Goal: Transaction & Acquisition: Purchase product/service

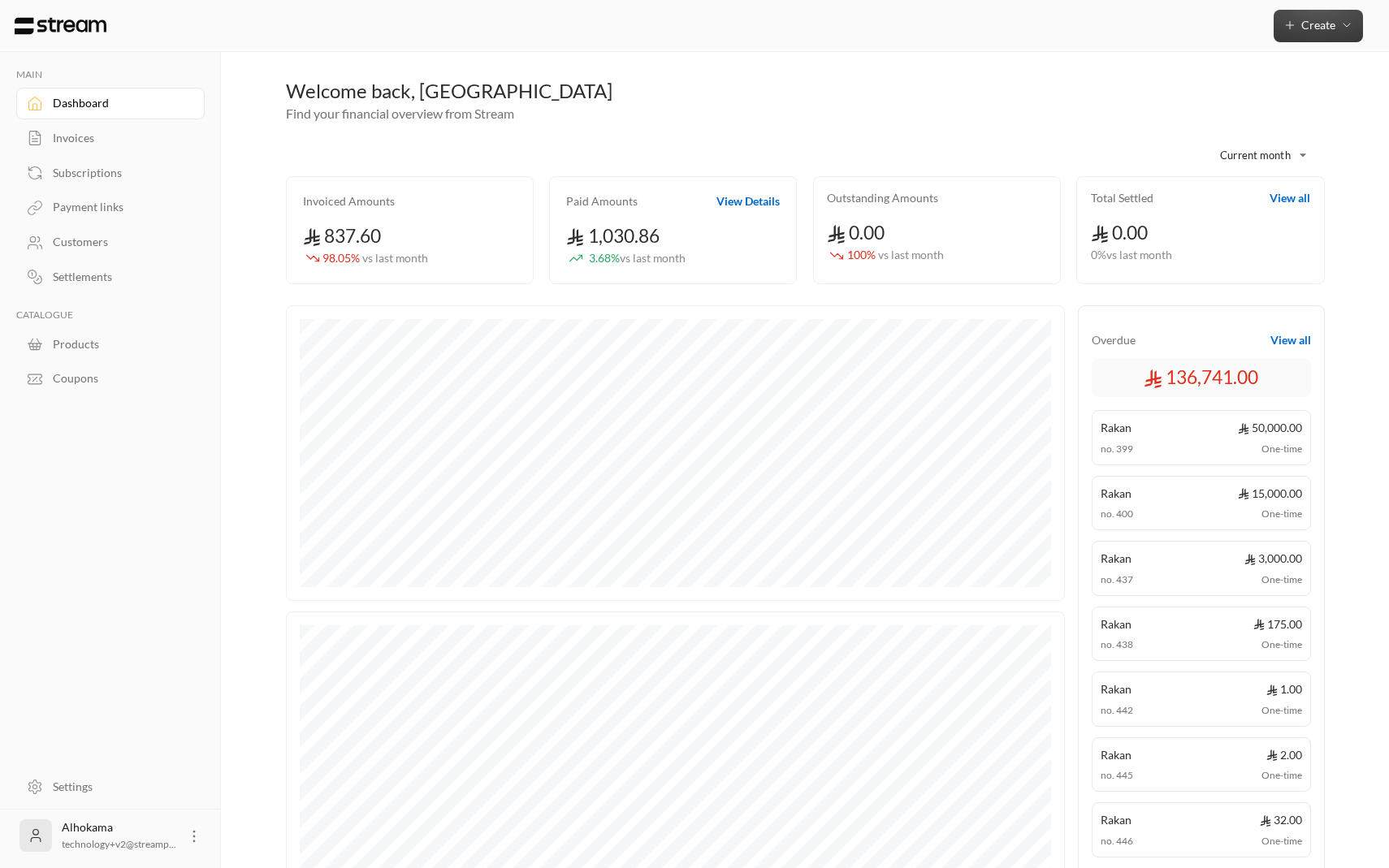
click at [1319, 36] on button "Create" at bounding box center [1318, 26] width 89 height 33
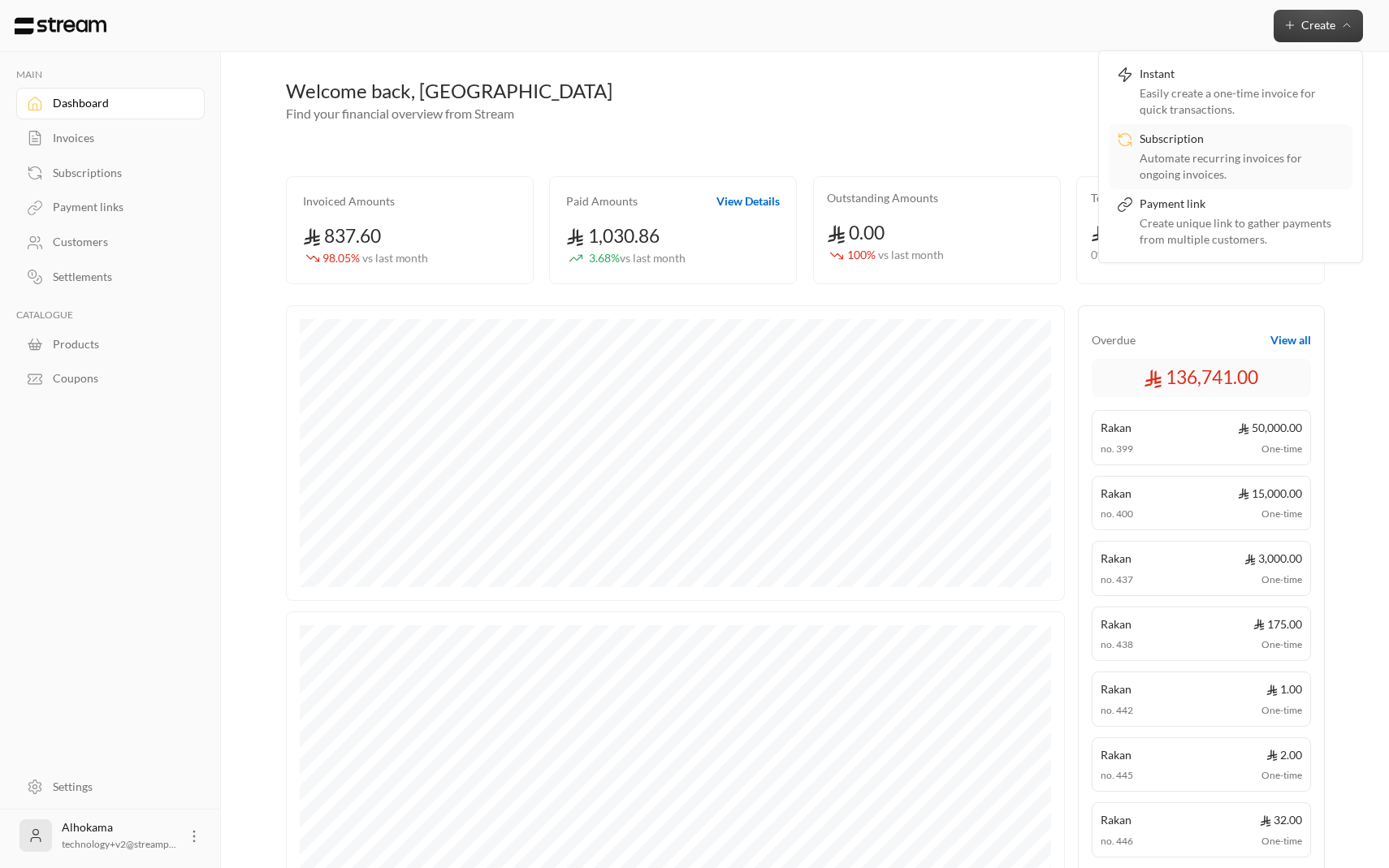
click at [1145, 144] on div "Subscription" at bounding box center [1241, 141] width 205 height 20
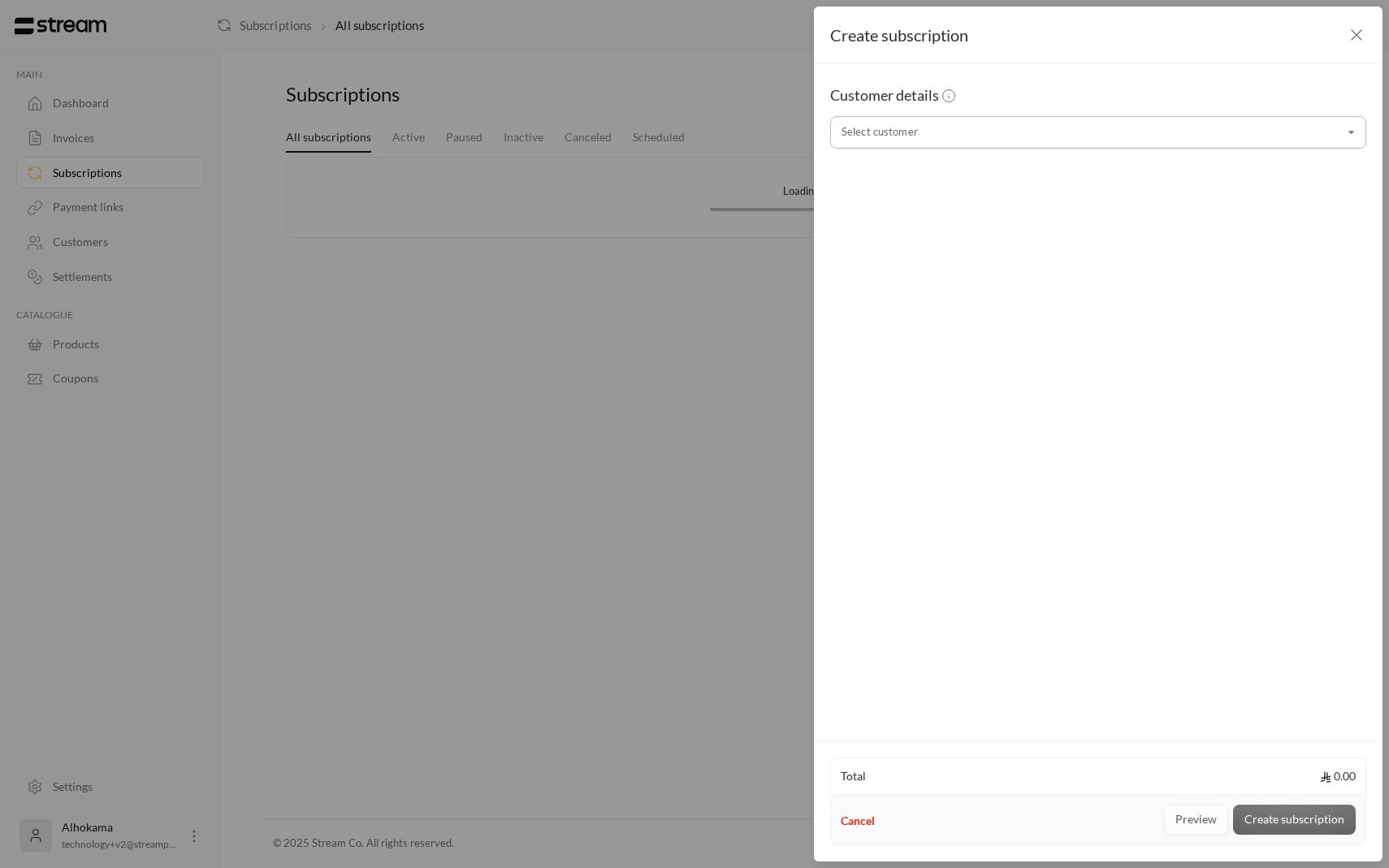
click at [1134, 134] on input "Select customer" at bounding box center [1097, 133] width 536 height 29
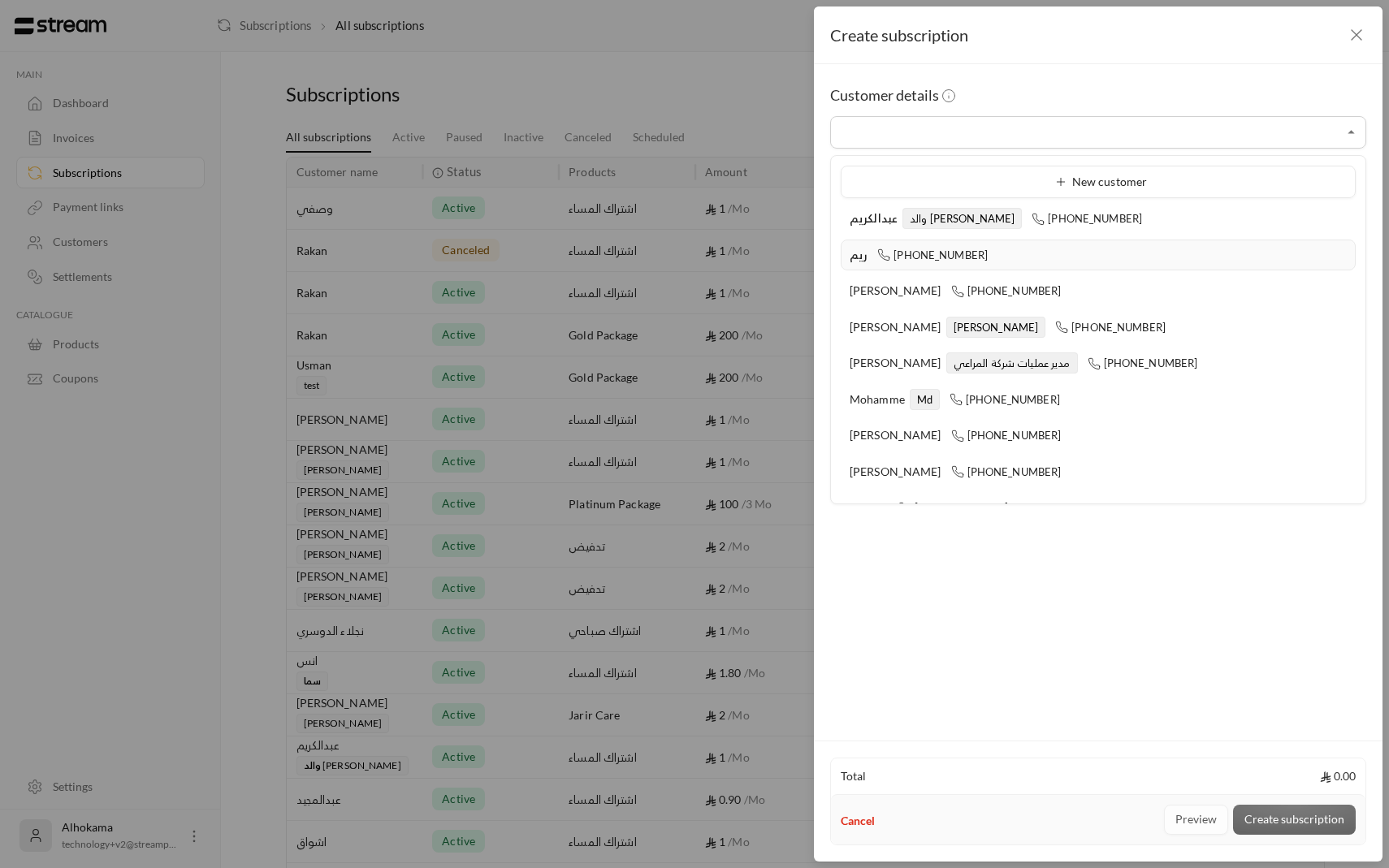
click at [1004, 246] on div "ريم [PHONE_NUMBER]" at bounding box center [1098, 254] width 497 height 17
type input "**********"
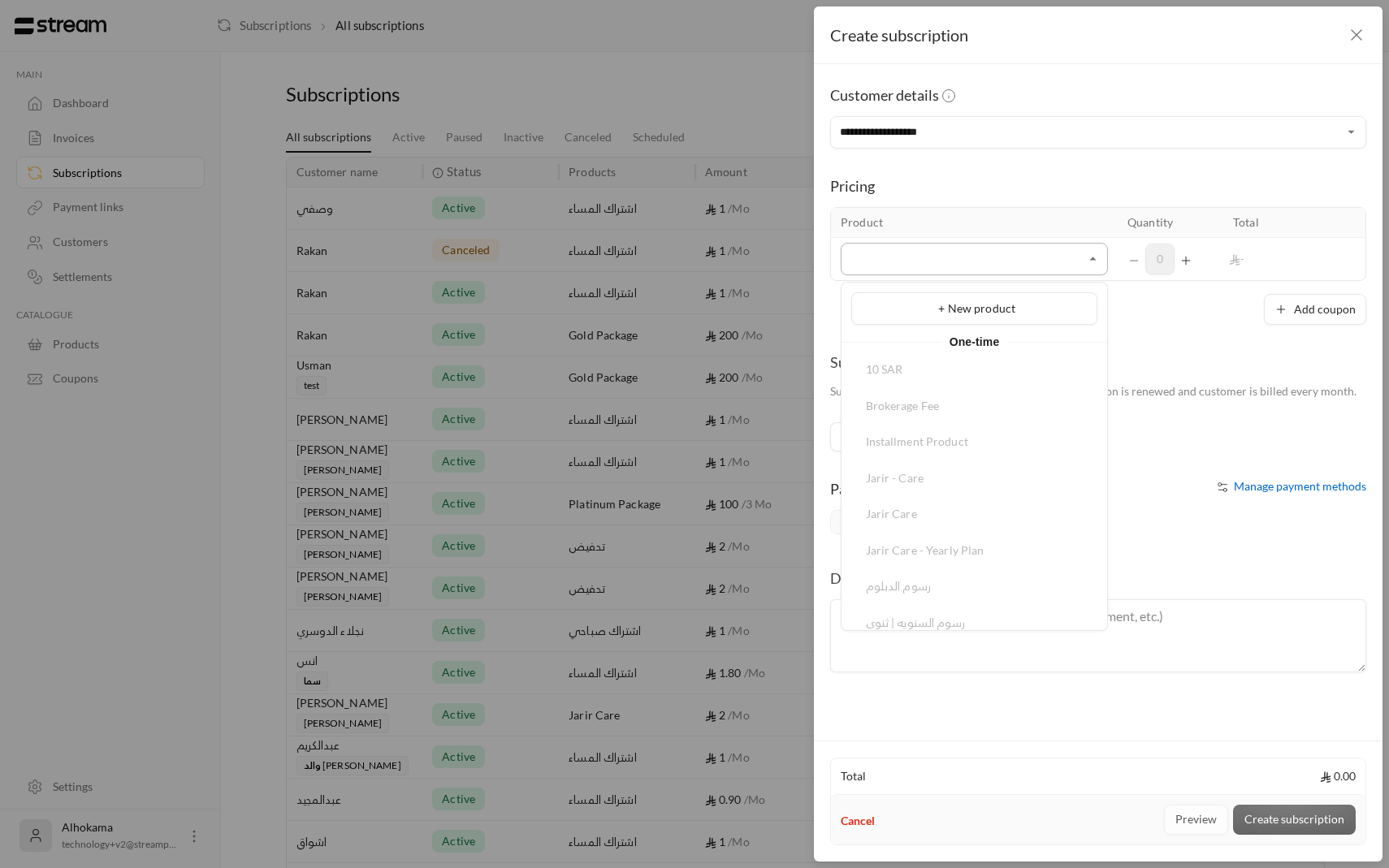
click at [1000, 255] on input "Select customer" at bounding box center [974, 259] width 267 height 29
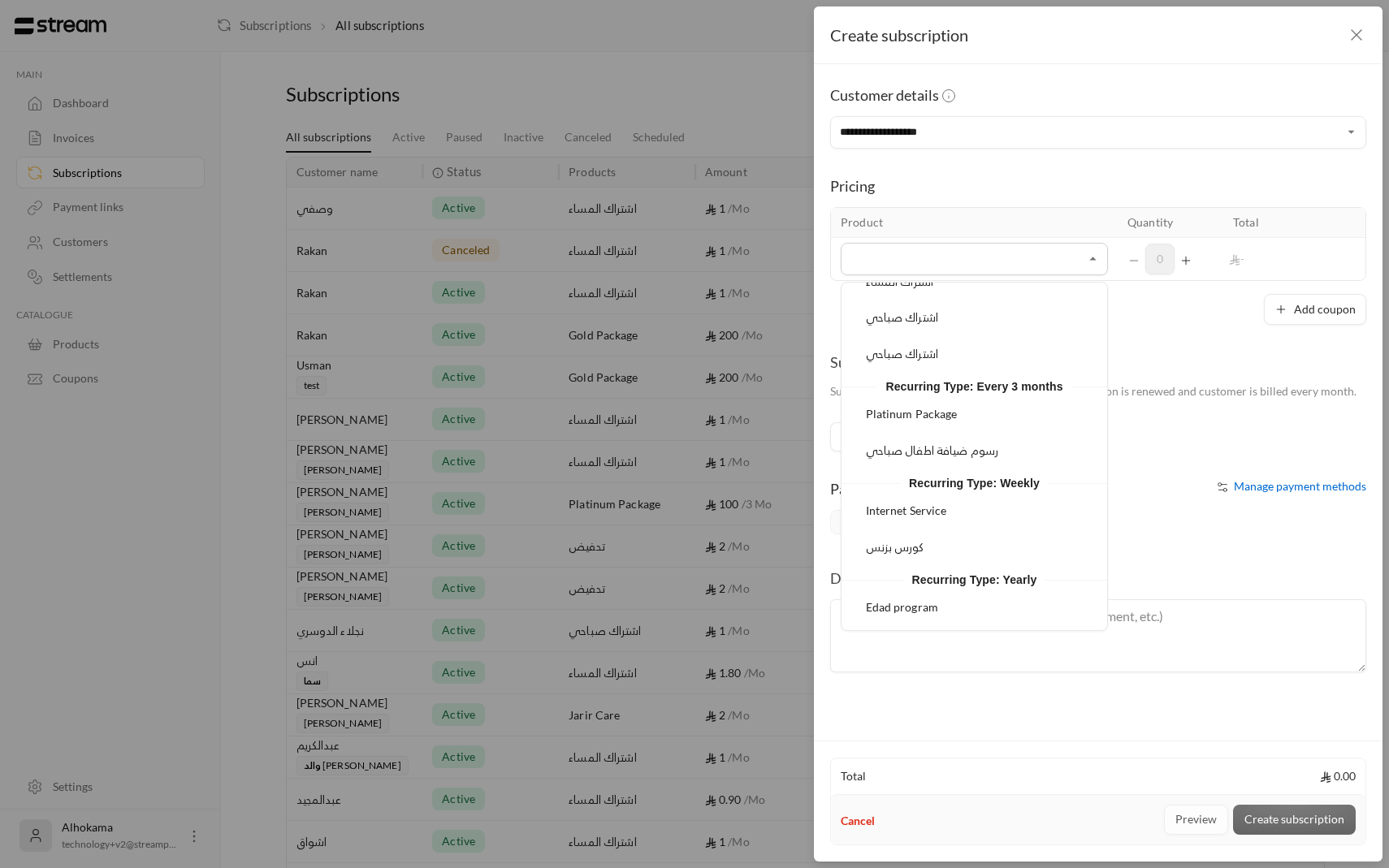
scroll to position [435, 0]
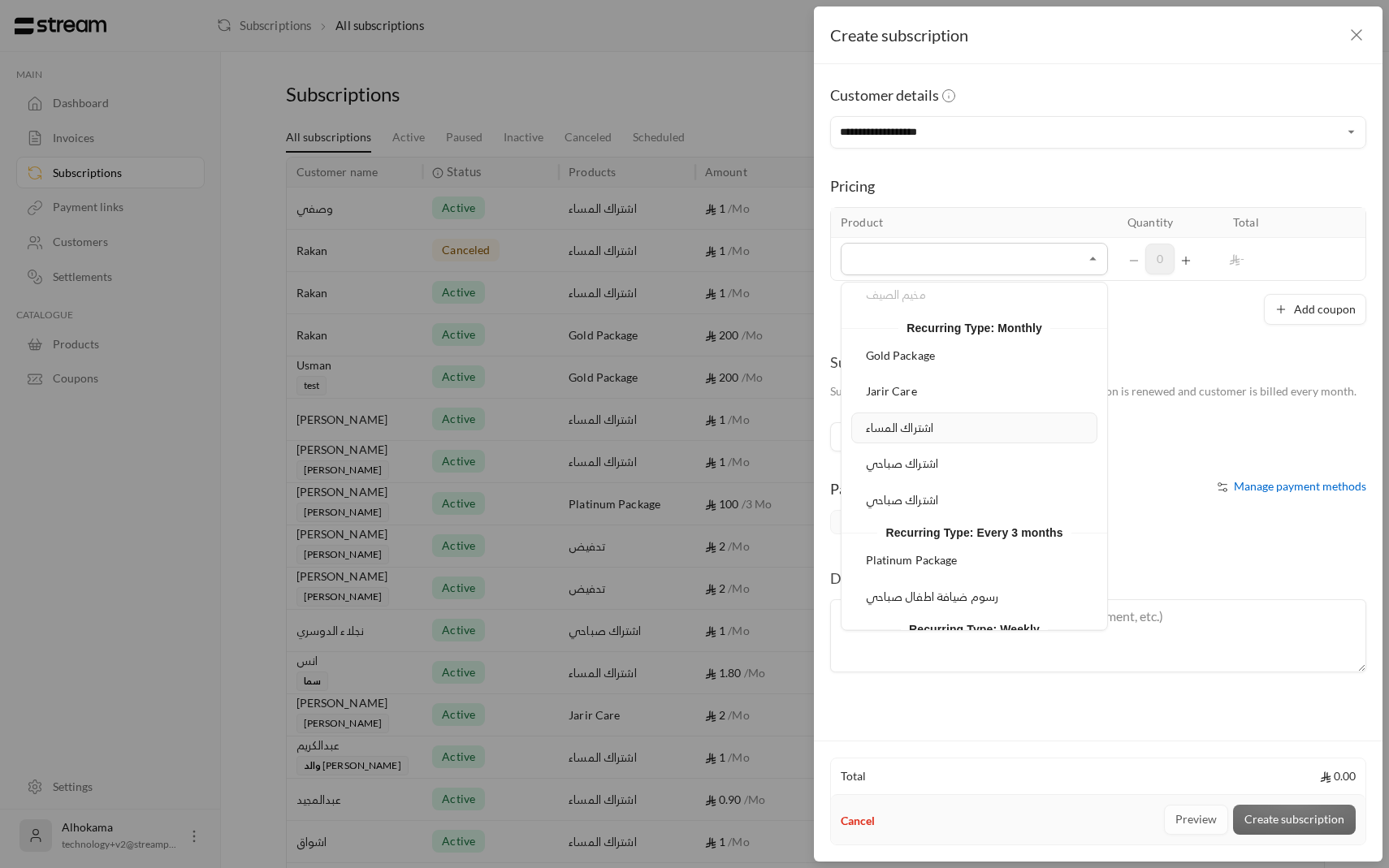
click at [927, 435] on li "اشتراك المساء" at bounding box center [974, 429] width 247 height 32
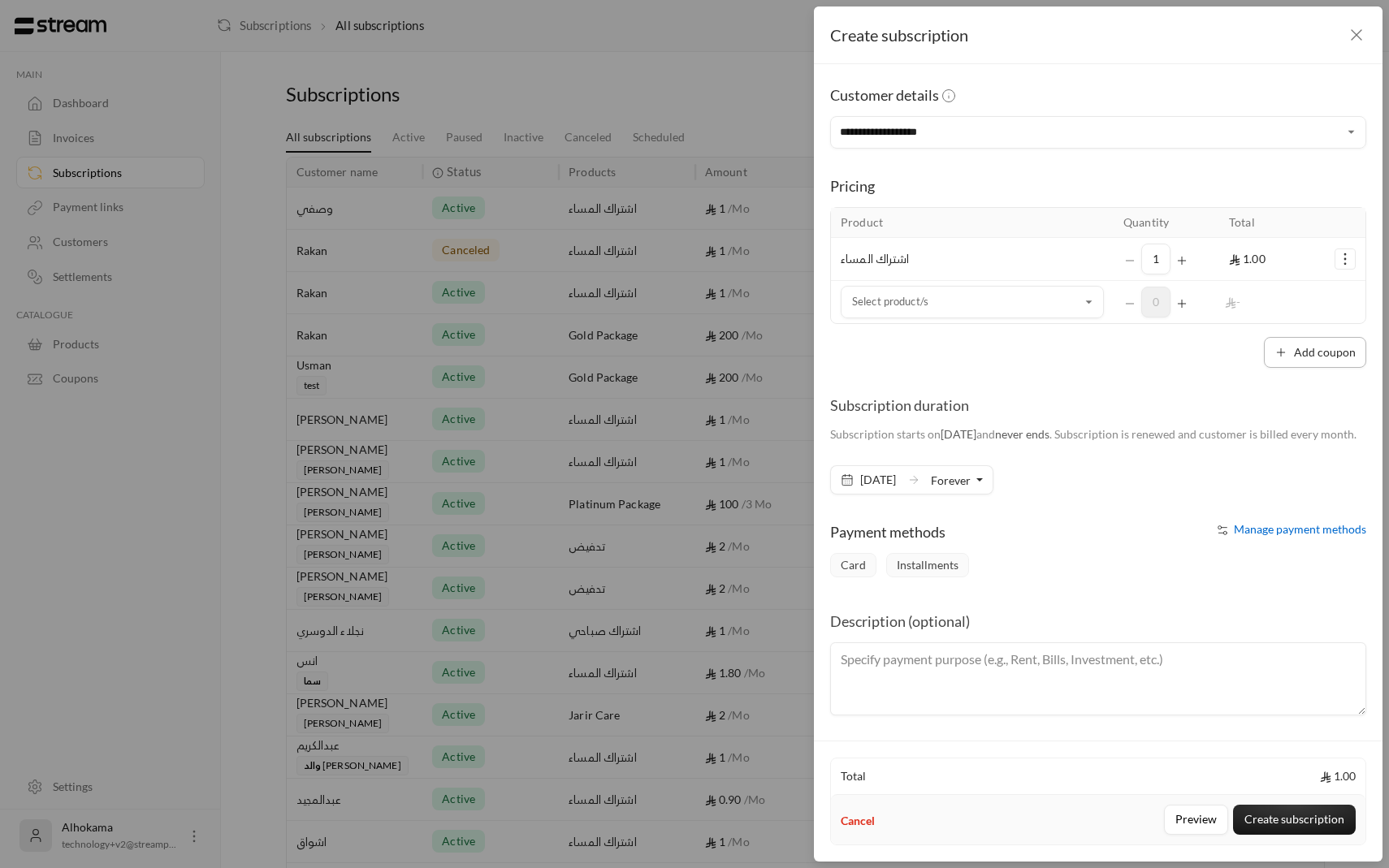
click at [1302, 345] on button "Add coupon" at bounding box center [1314, 351] width 102 height 31
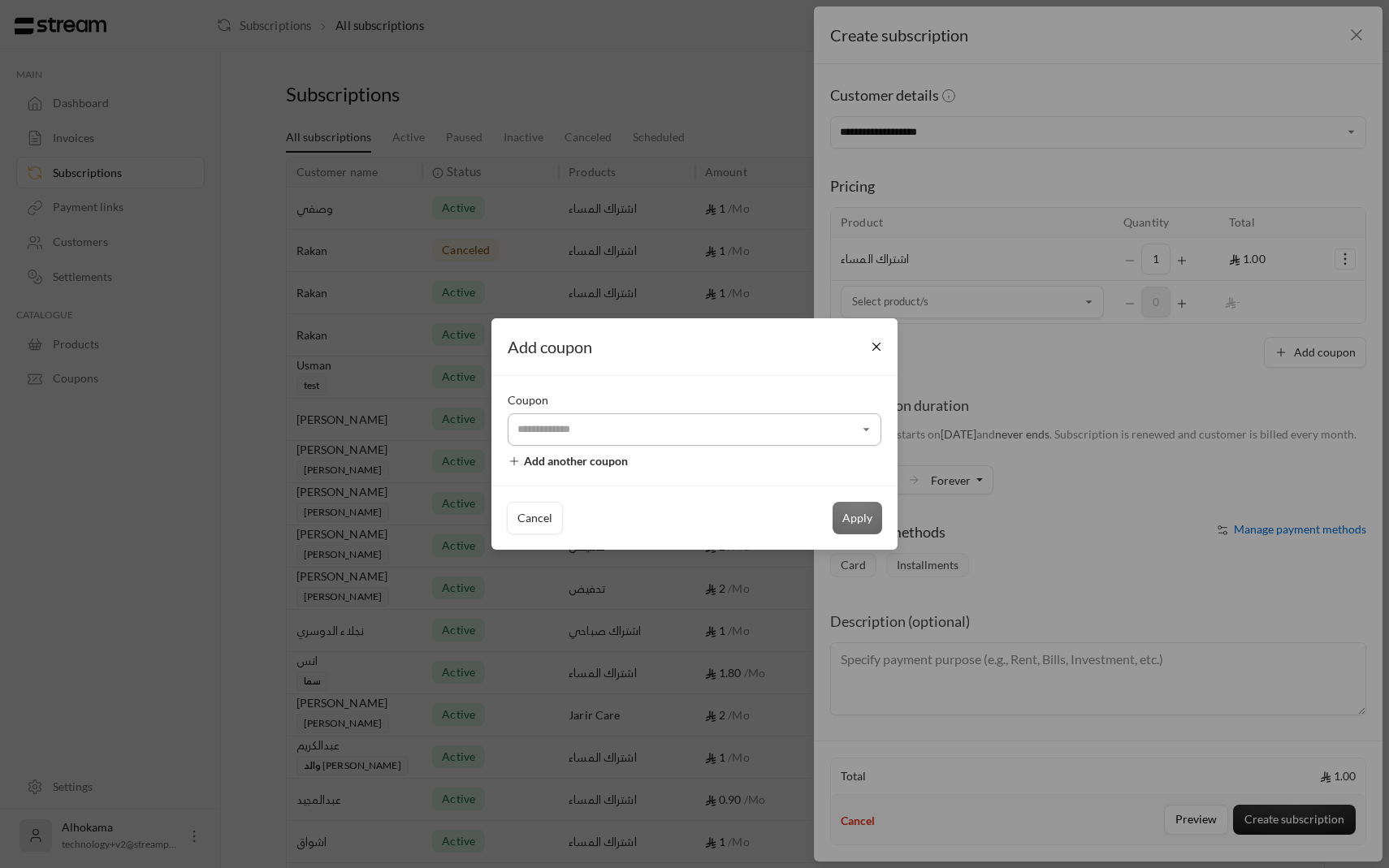
click at [778, 431] on input "Select customer" at bounding box center [694, 429] width 373 height 29
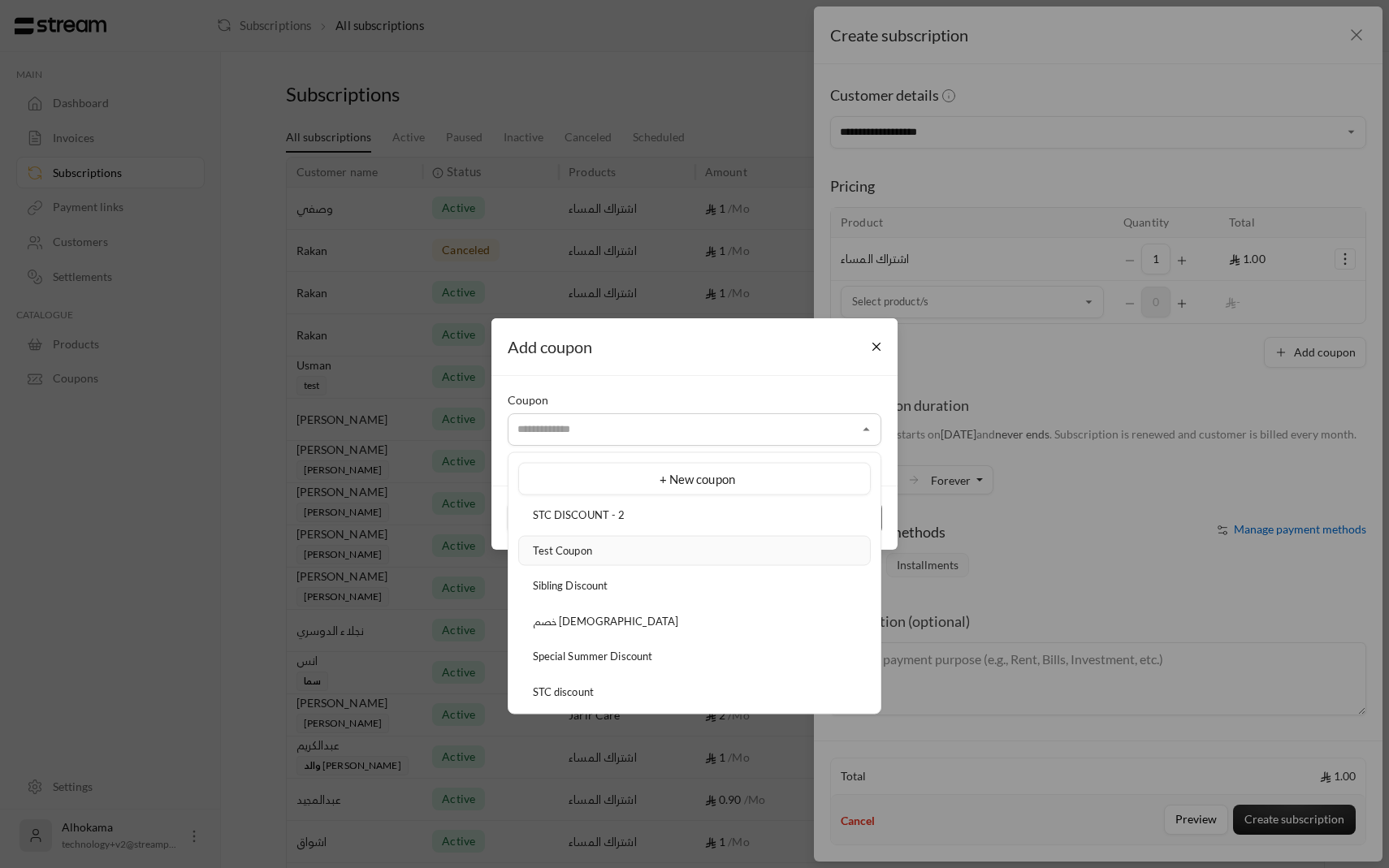
click at [702, 548] on div "Test Coupon" at bounding box center [694, 550] width 335 height 16
type input "**********"
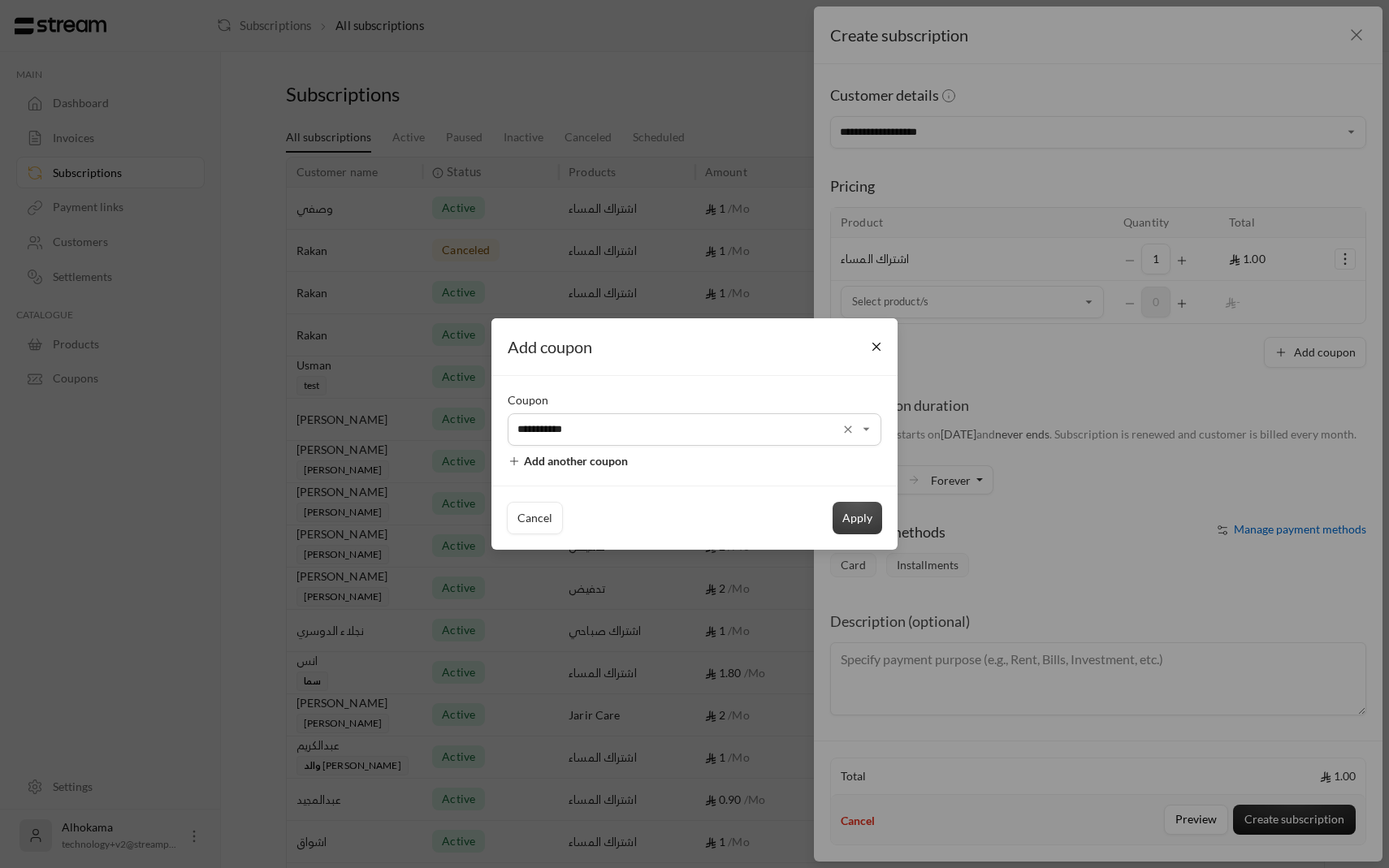
click at [835, 522] on button "Apply" at bounding box center [857, 518] width 50 height 33
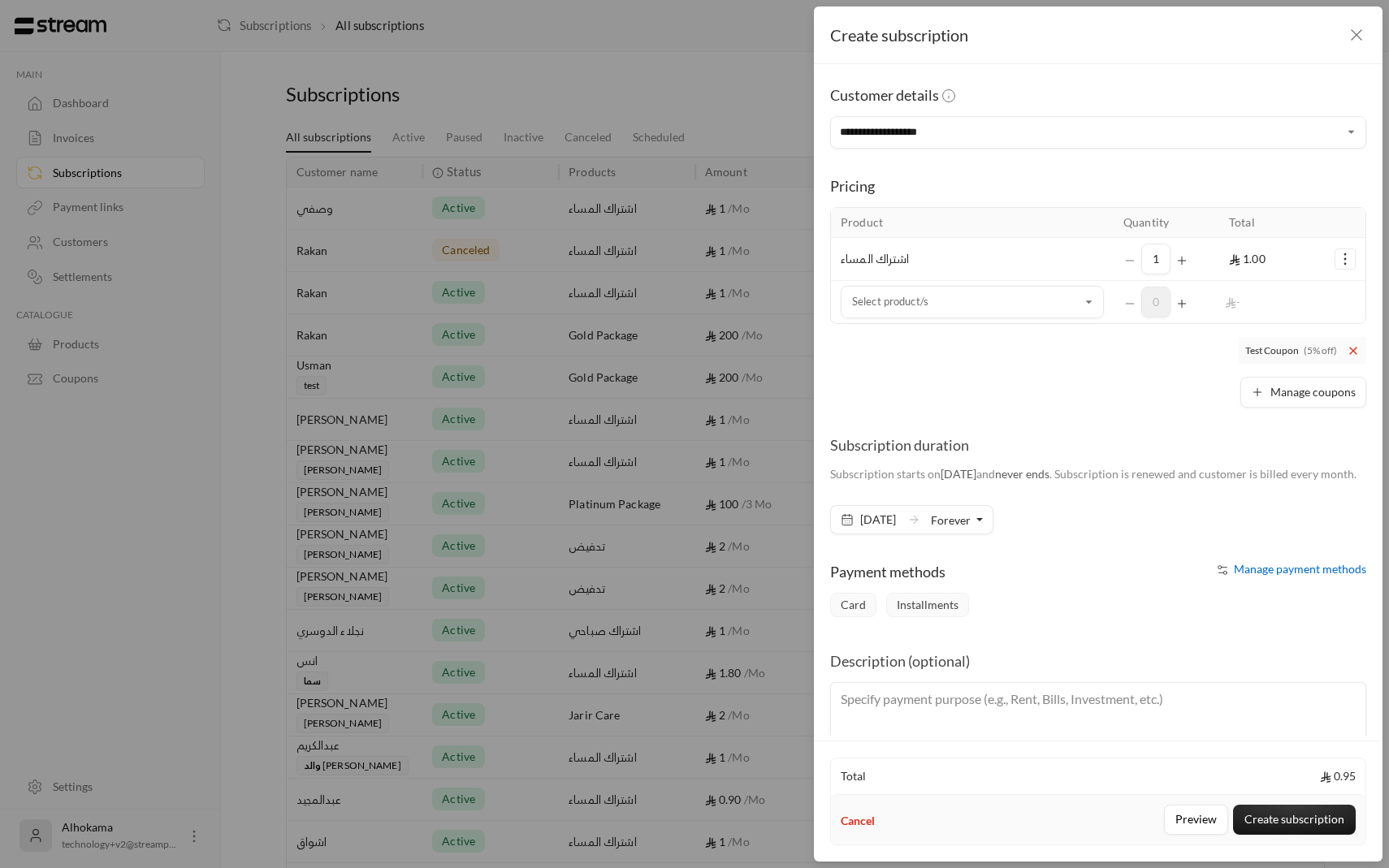
click at [970, 533] on button "Forever" at bounding box center [956, 520] width 51 height 28
click at [1022, 617] on div "Card Installments" at bounding box center [1098, 605] width 552 height 25
click at [1191, 812] on button "Preview" at bounding box center [1195, 820] width 64 height 30
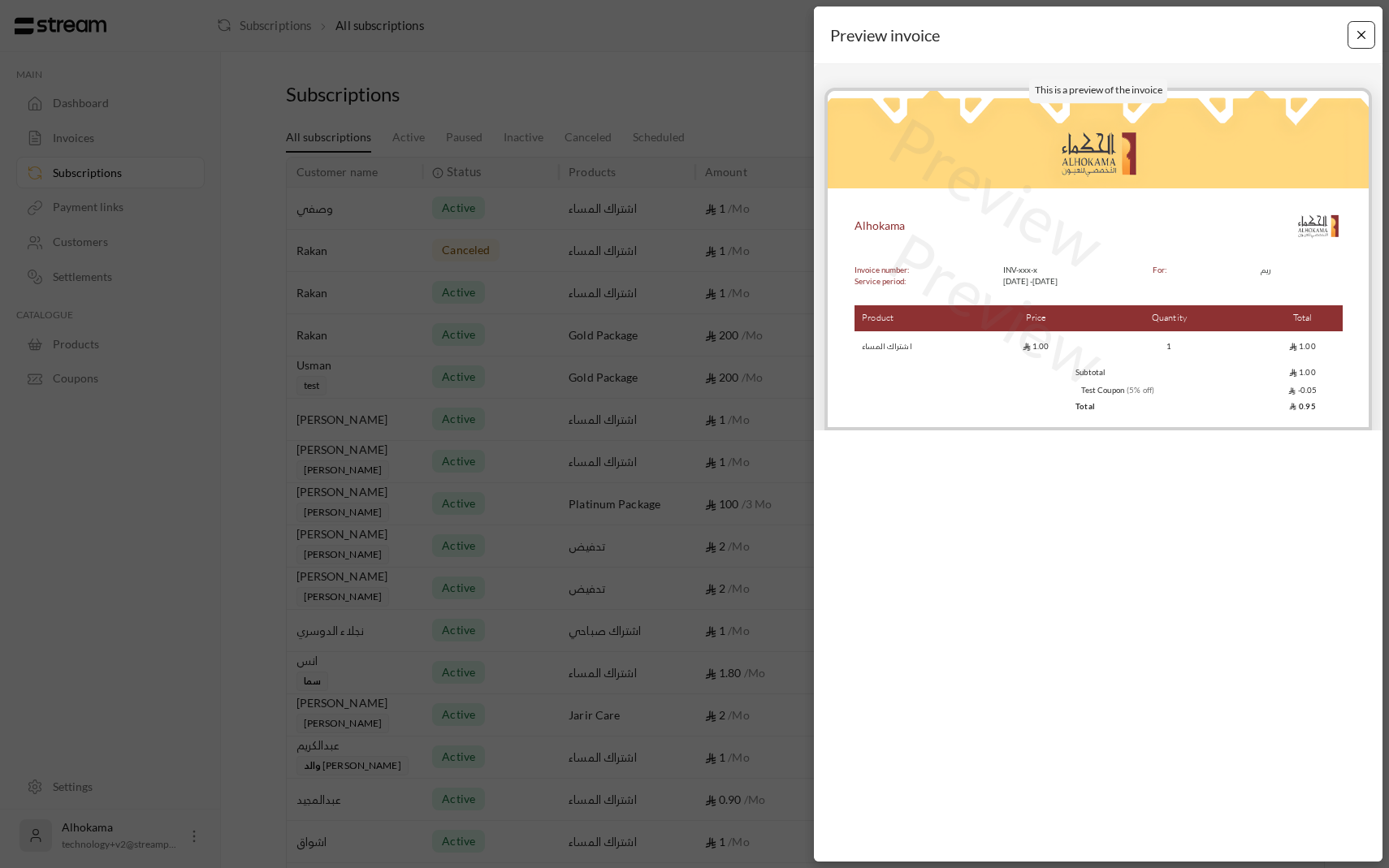
click at [1357, 30] on button "Close" at bounding box center [1361, 35] width 29 height 29
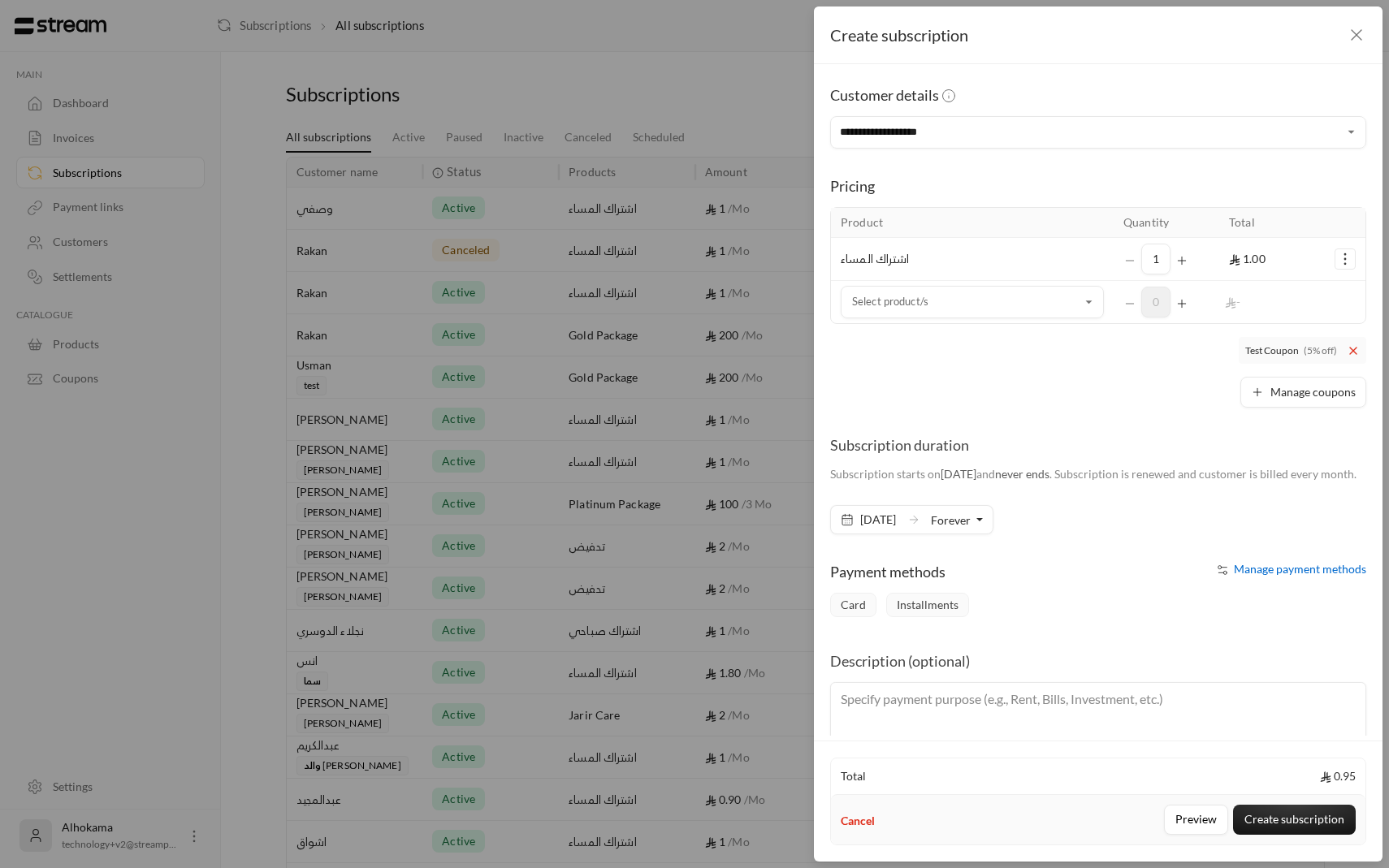
click at [853, 817] on button "Cancel" at bounding box center [857, 820] width 34 height 16
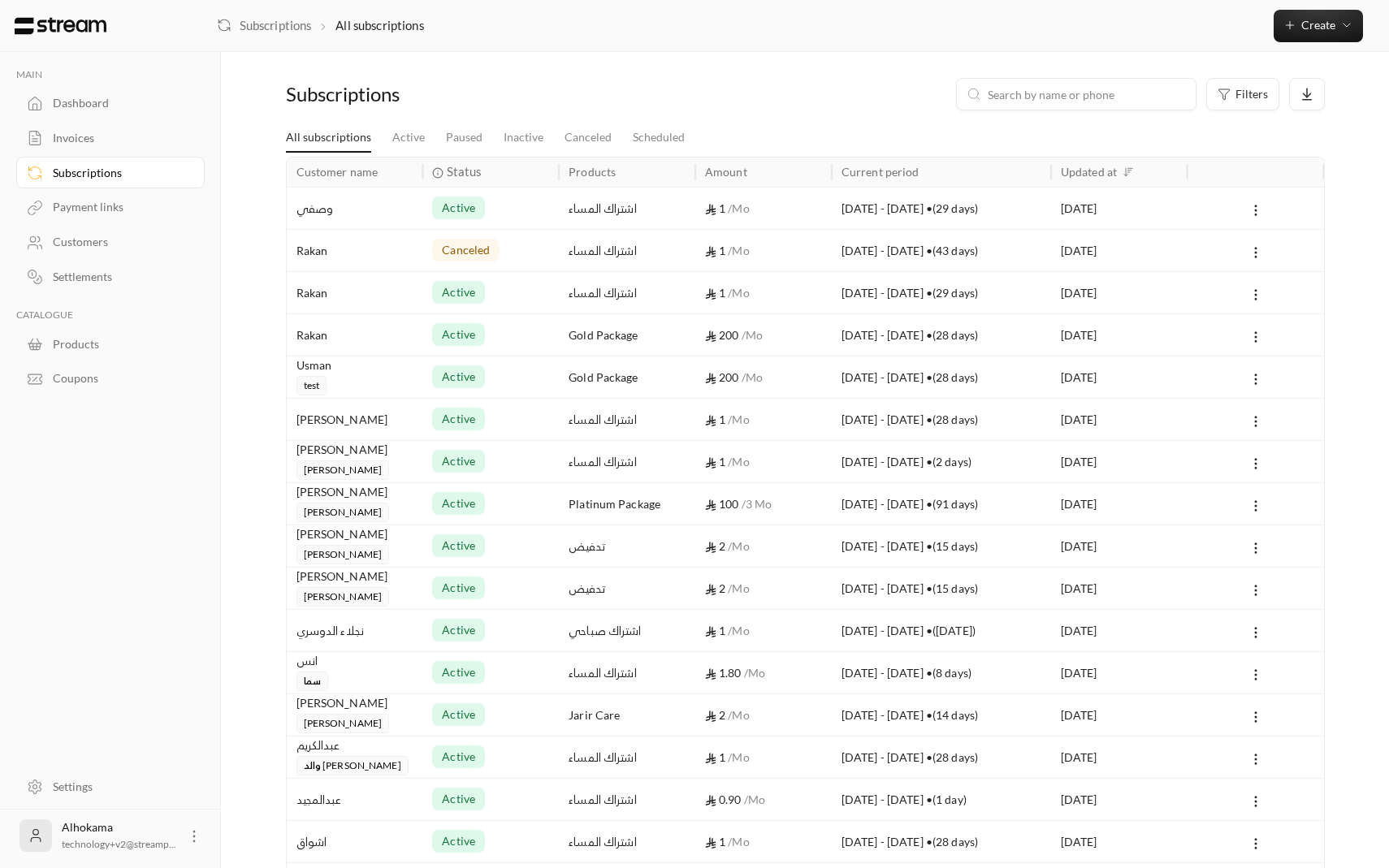
click at [559, 219] on div "اشتراك المساء" at bounding box center [627, 208] width 137 height 43
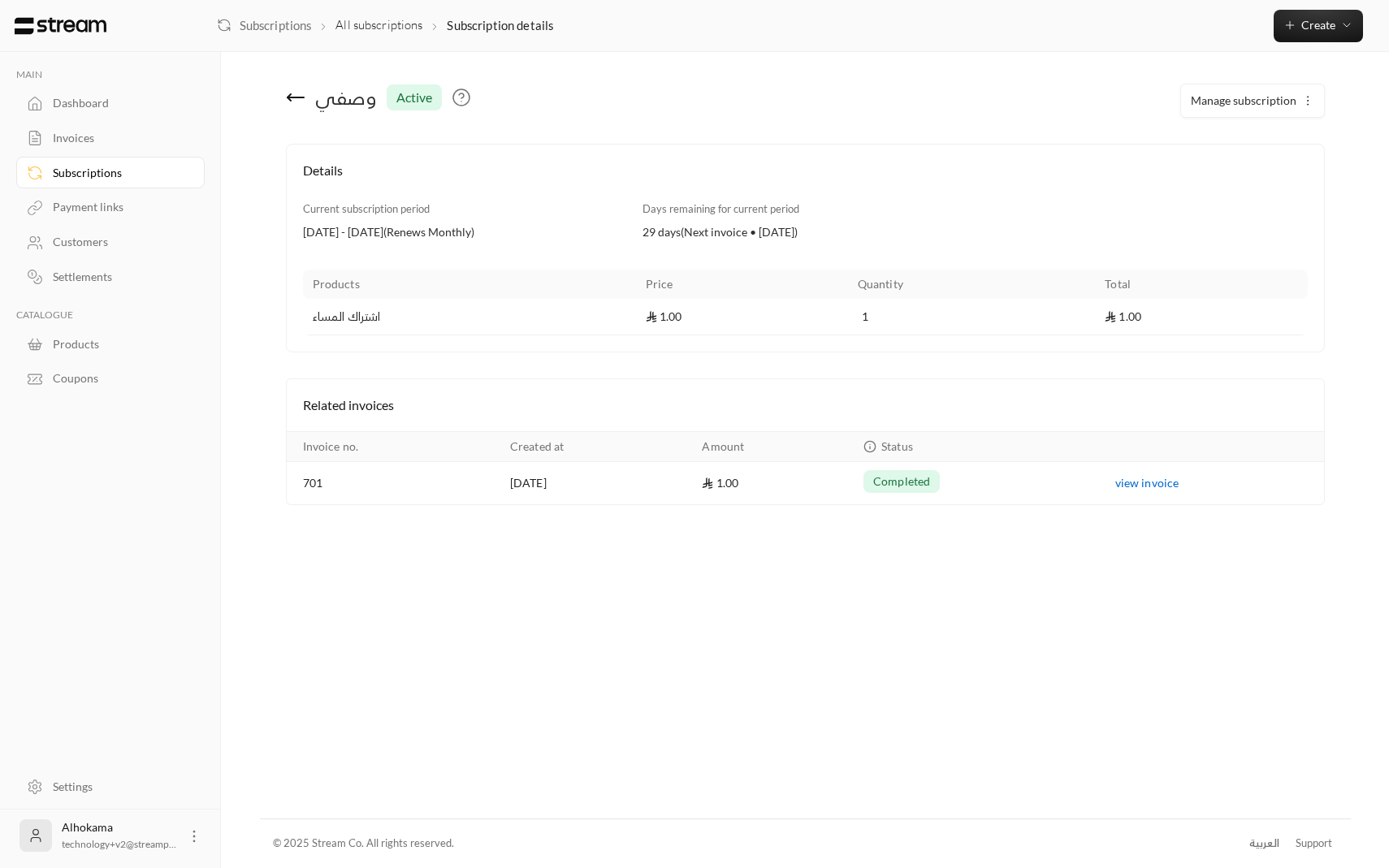
click at [1240, 114] on button "Manage subscription" at bounding box center [1252, 100] width 143 height 33
click at [1246, 187] on link "Pause subscription" at bounding box center [1280, 178] width 178 height 30
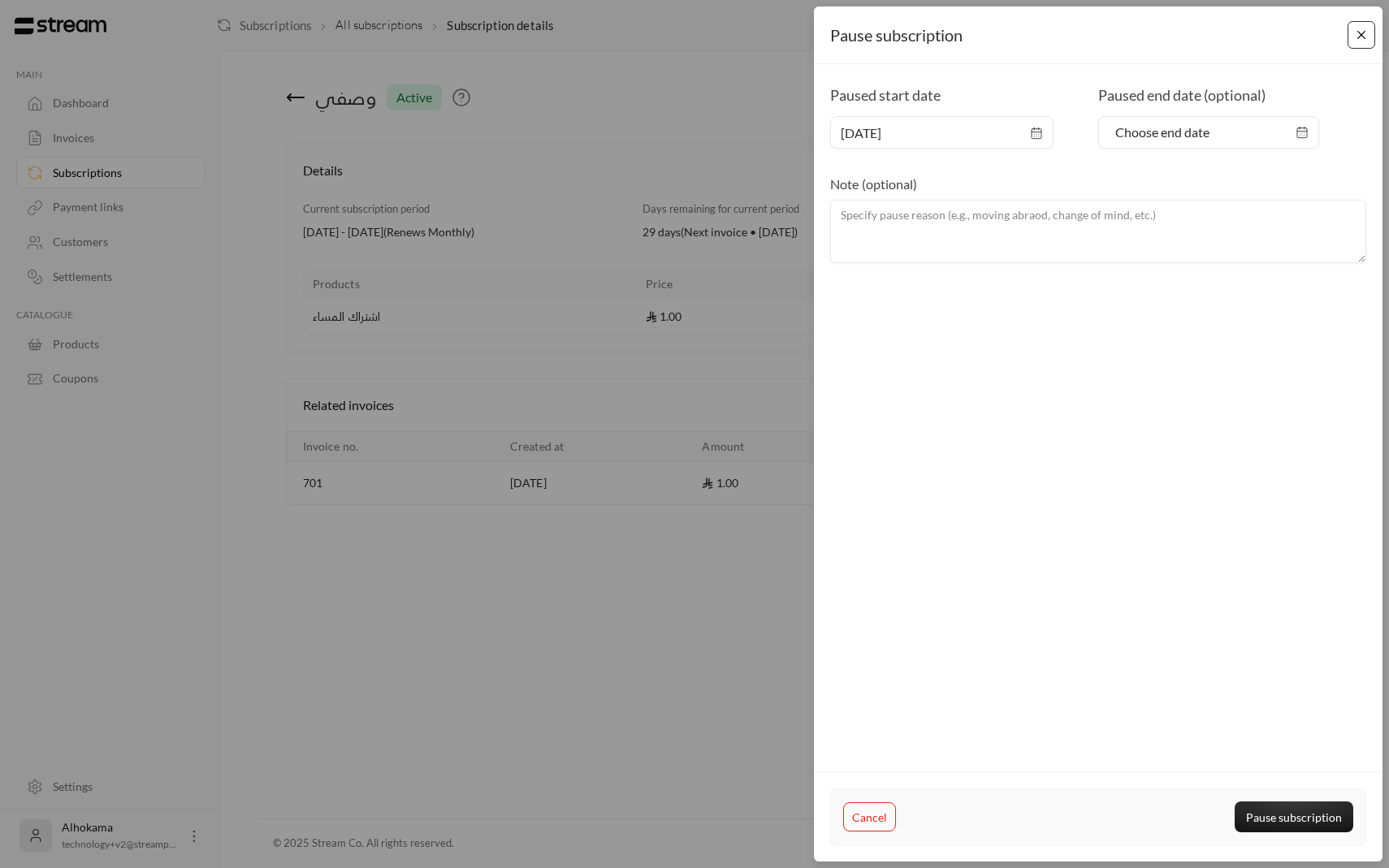
click at [1364, 39] on button "Close" at bounding box center [1361, 35] width 29 height 29
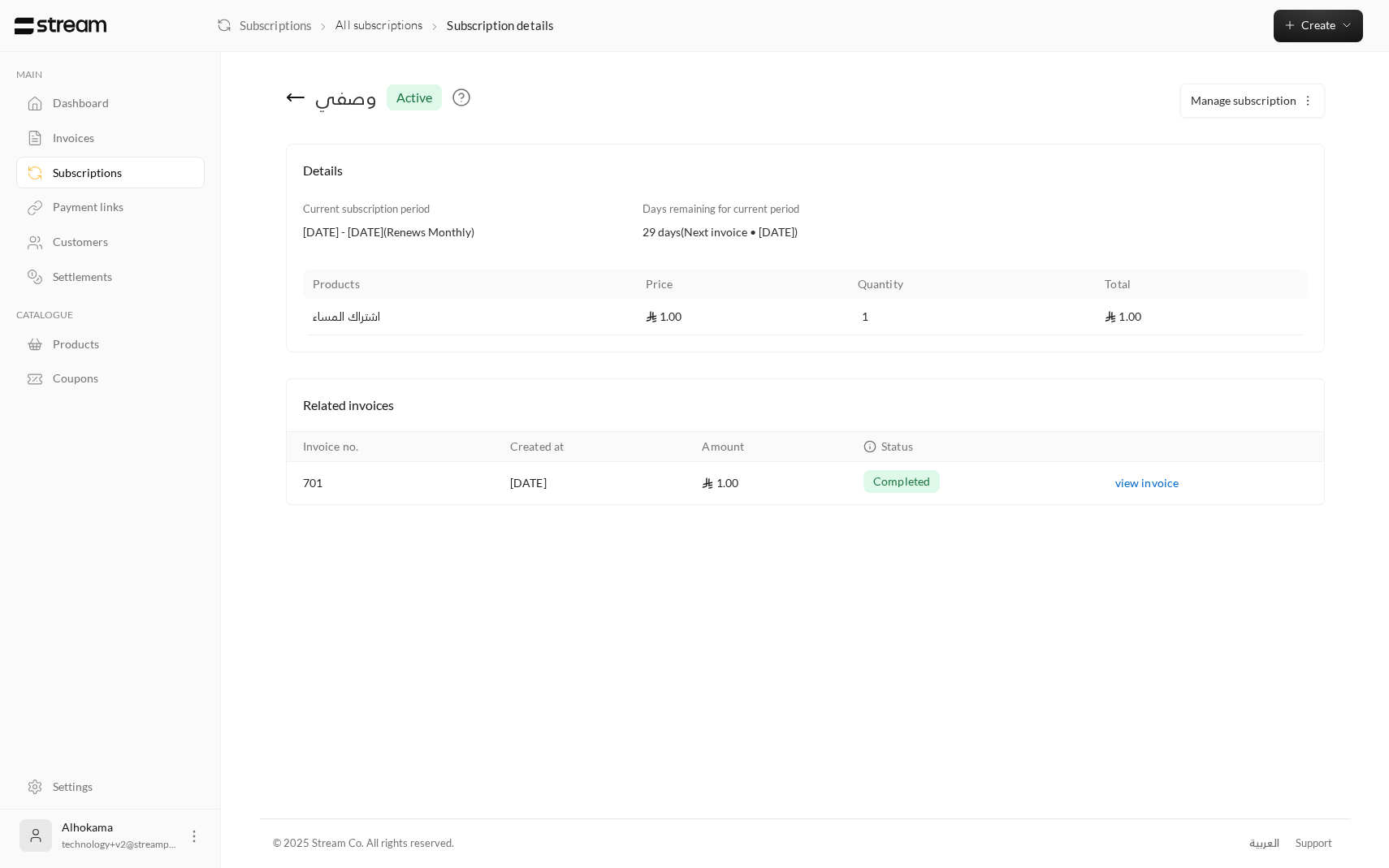
click at [100, 99] on div "Dashboard" at bounding box center [118, 103] width 132 height 16
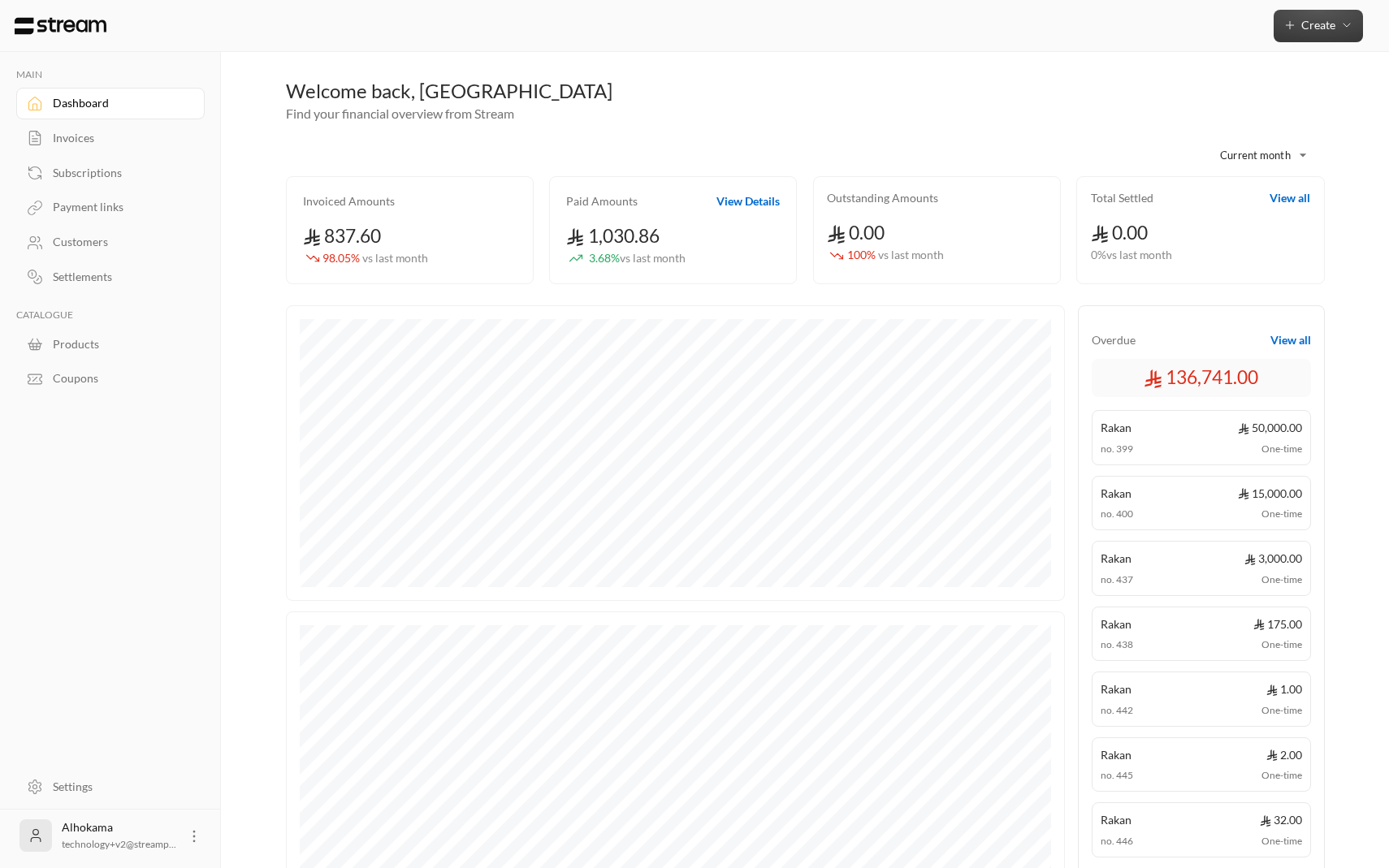
click at [1313, 23] on span "Create" at bounding box center [1318, 25] width 34 height 14
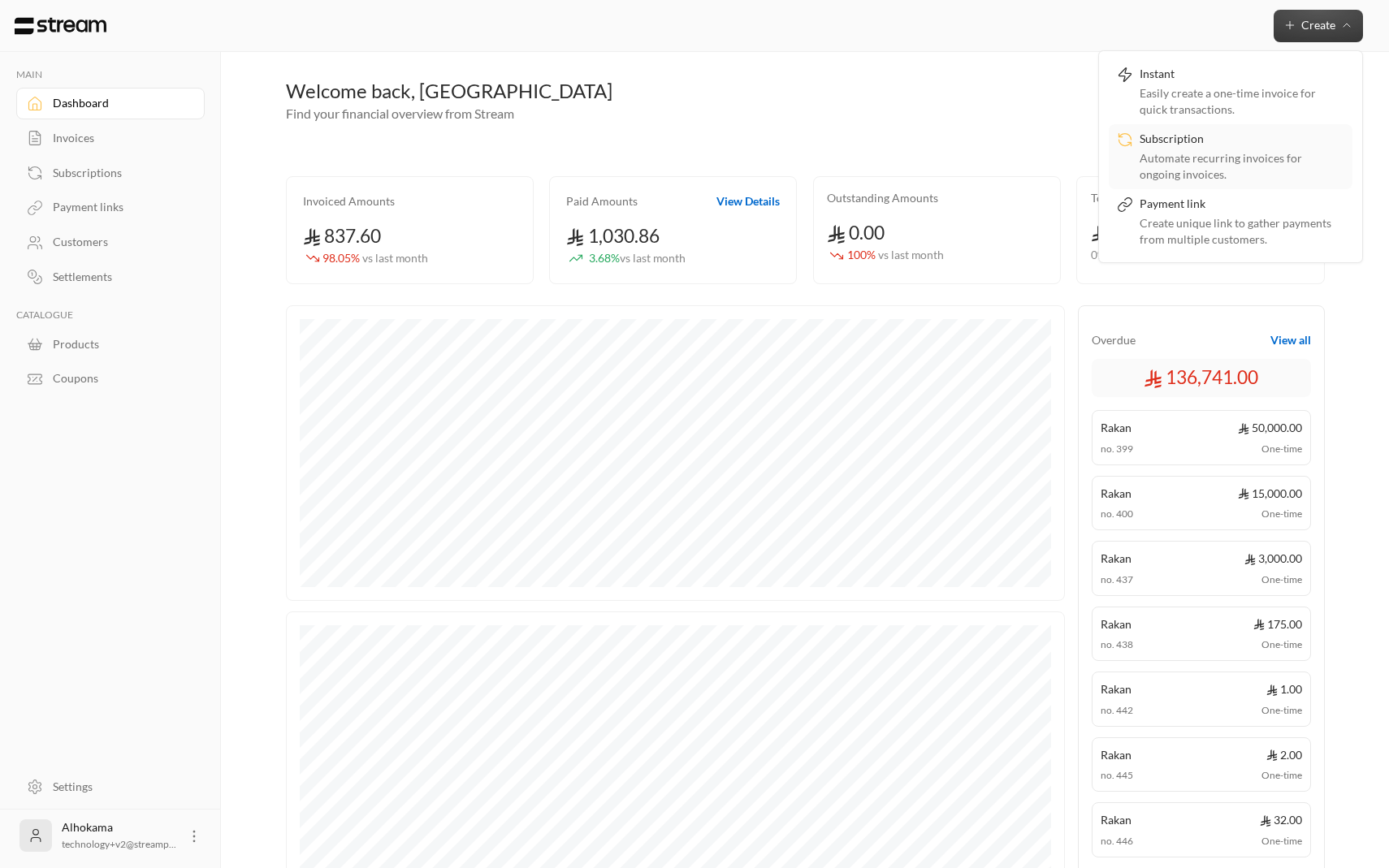
click at [1159, 141] on div "Subscription" at bounding box center [1241, 141] width 205 height 20
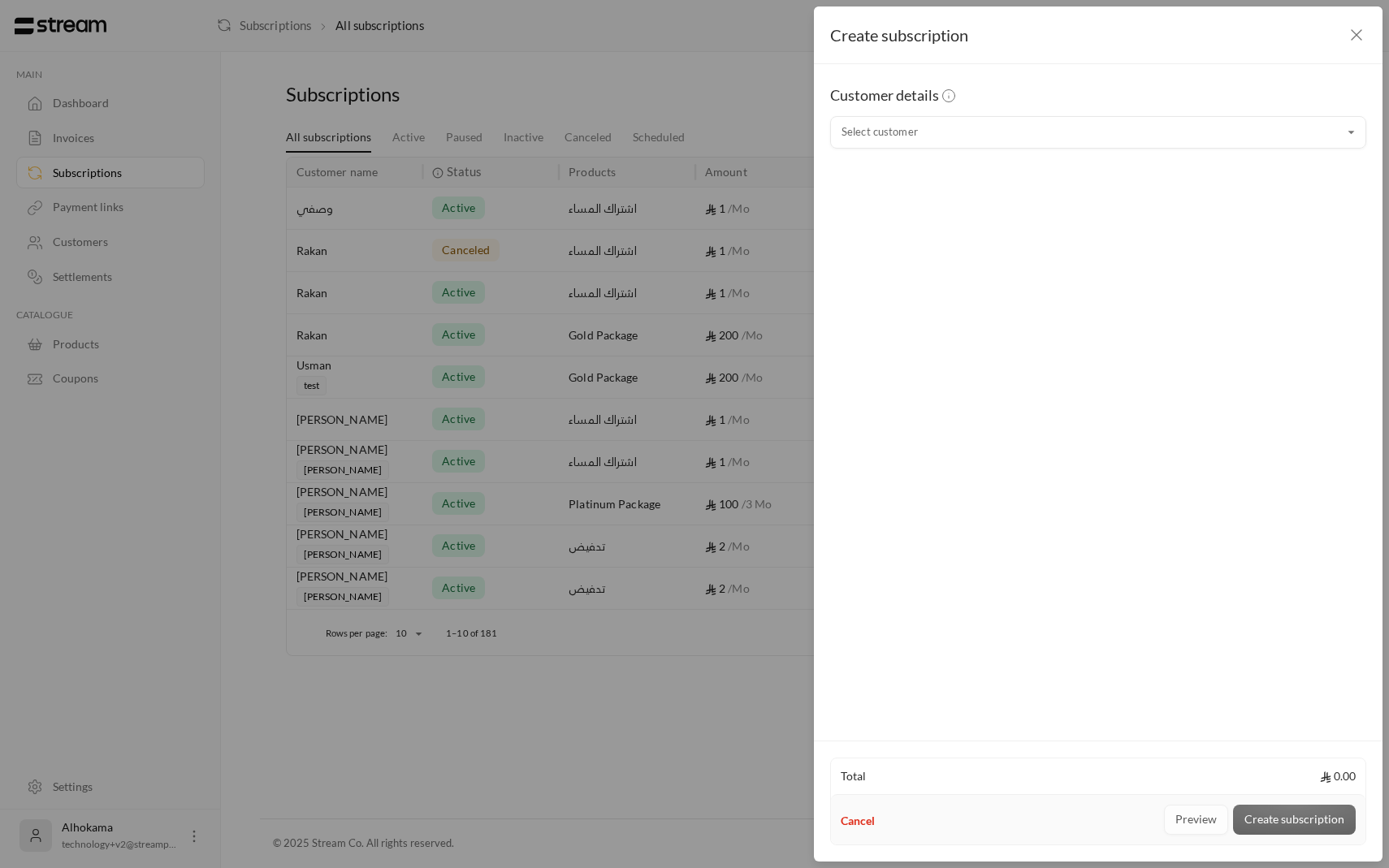
click at [1353, 39] on icon "button" at bounding box center [1356, 35] width 20 height 20
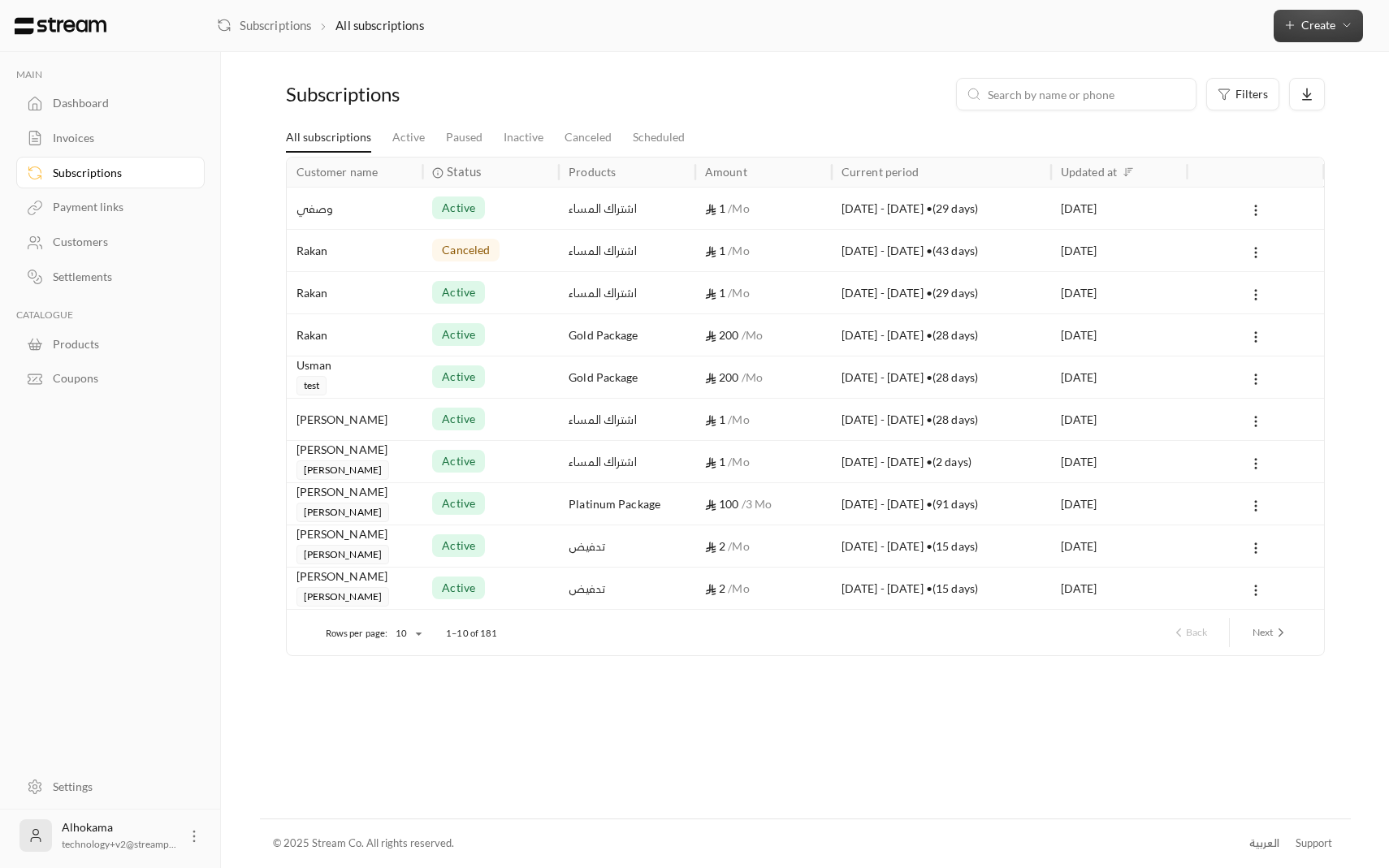
click at [1336, 23] on span "Create" at bounding box center [1318, 25] width 70 height 14
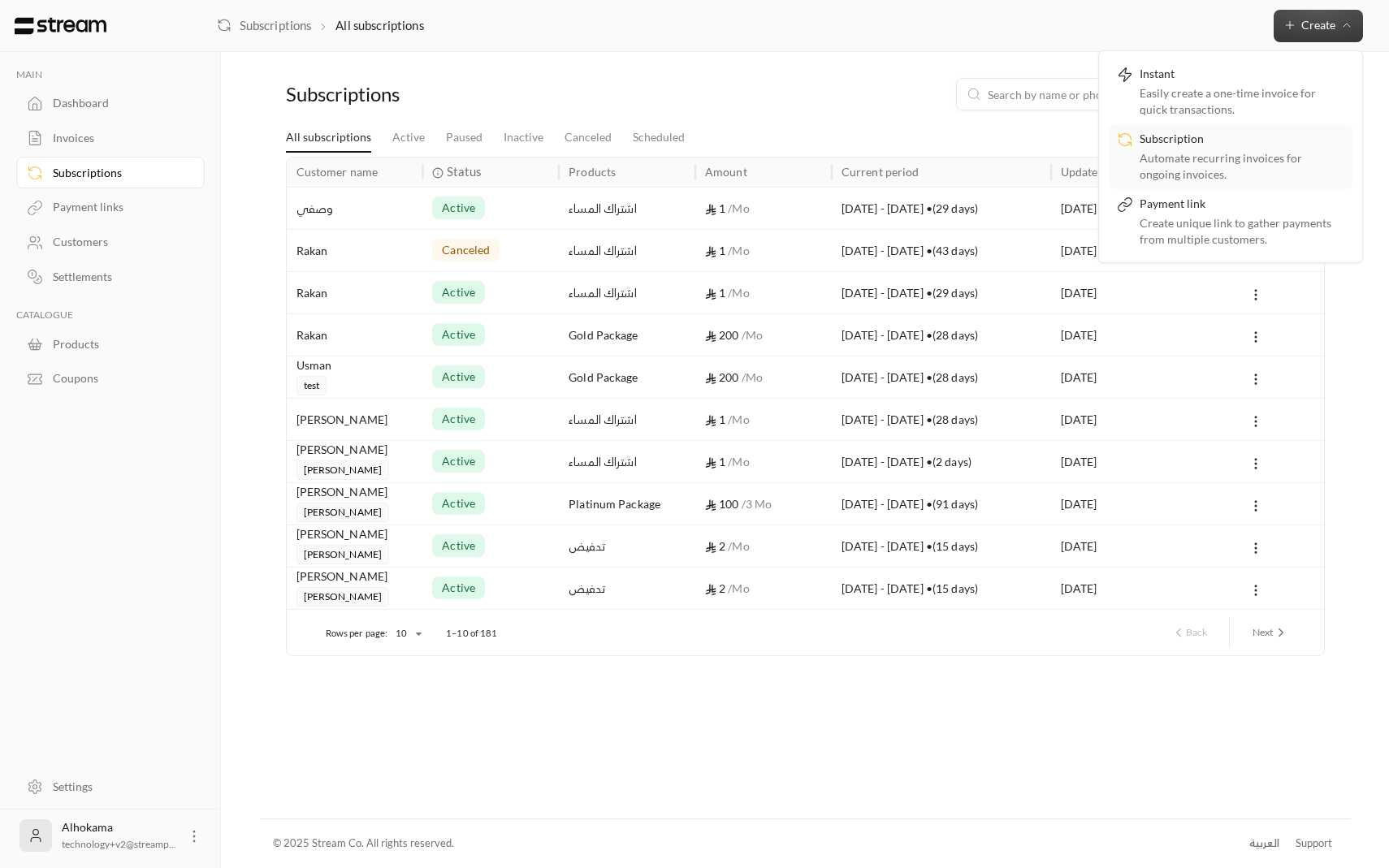
click at [1227, 134] on div "Subscription" at bounding box center [1241, 141] width 205 height 20
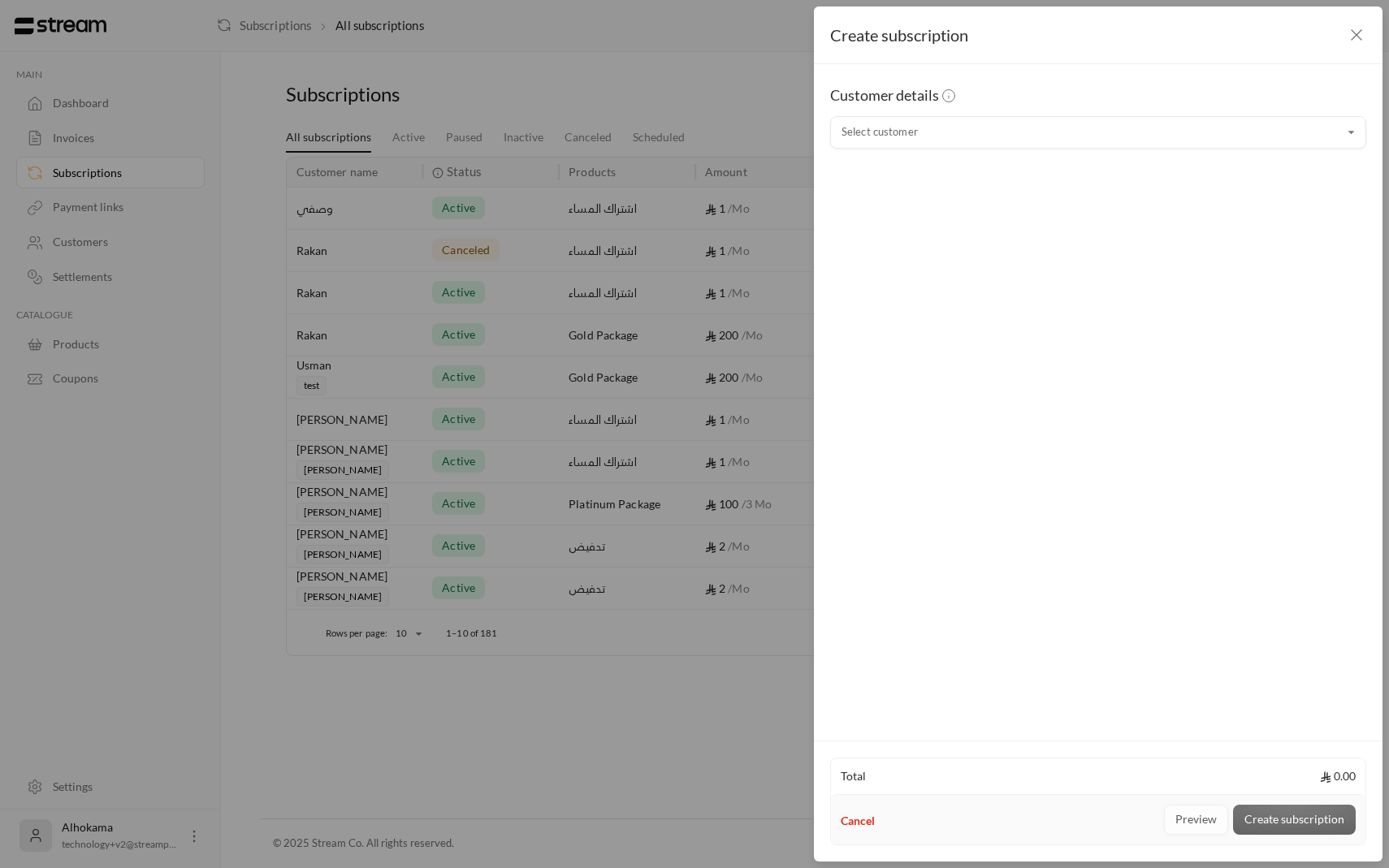
click at [1352, 44] on icon "button" at bounding box center [1356, 35] width 20 height 20
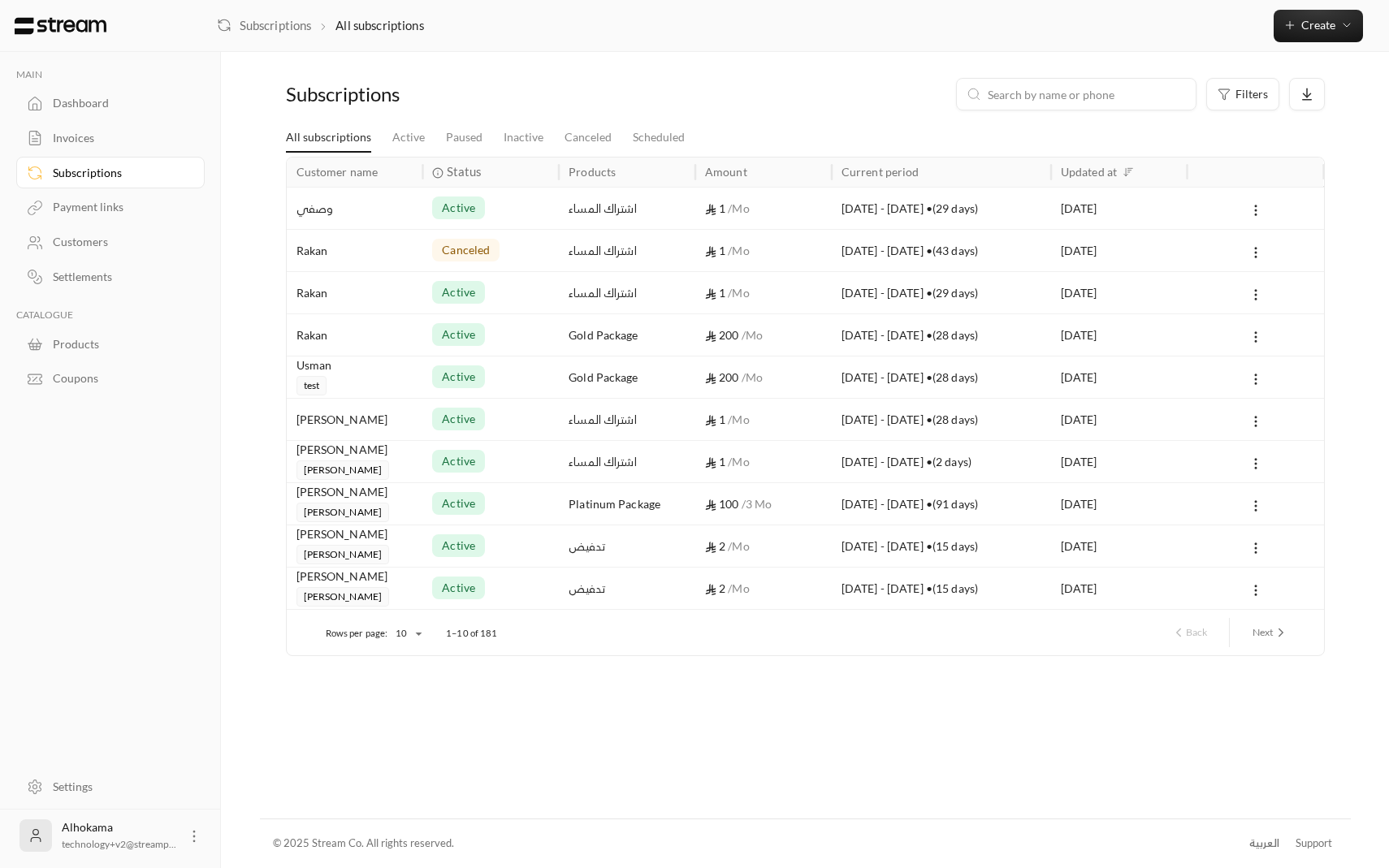
click at [81, 137] on div "Invoices" at bounding box center [118, 138] width 132 height 16
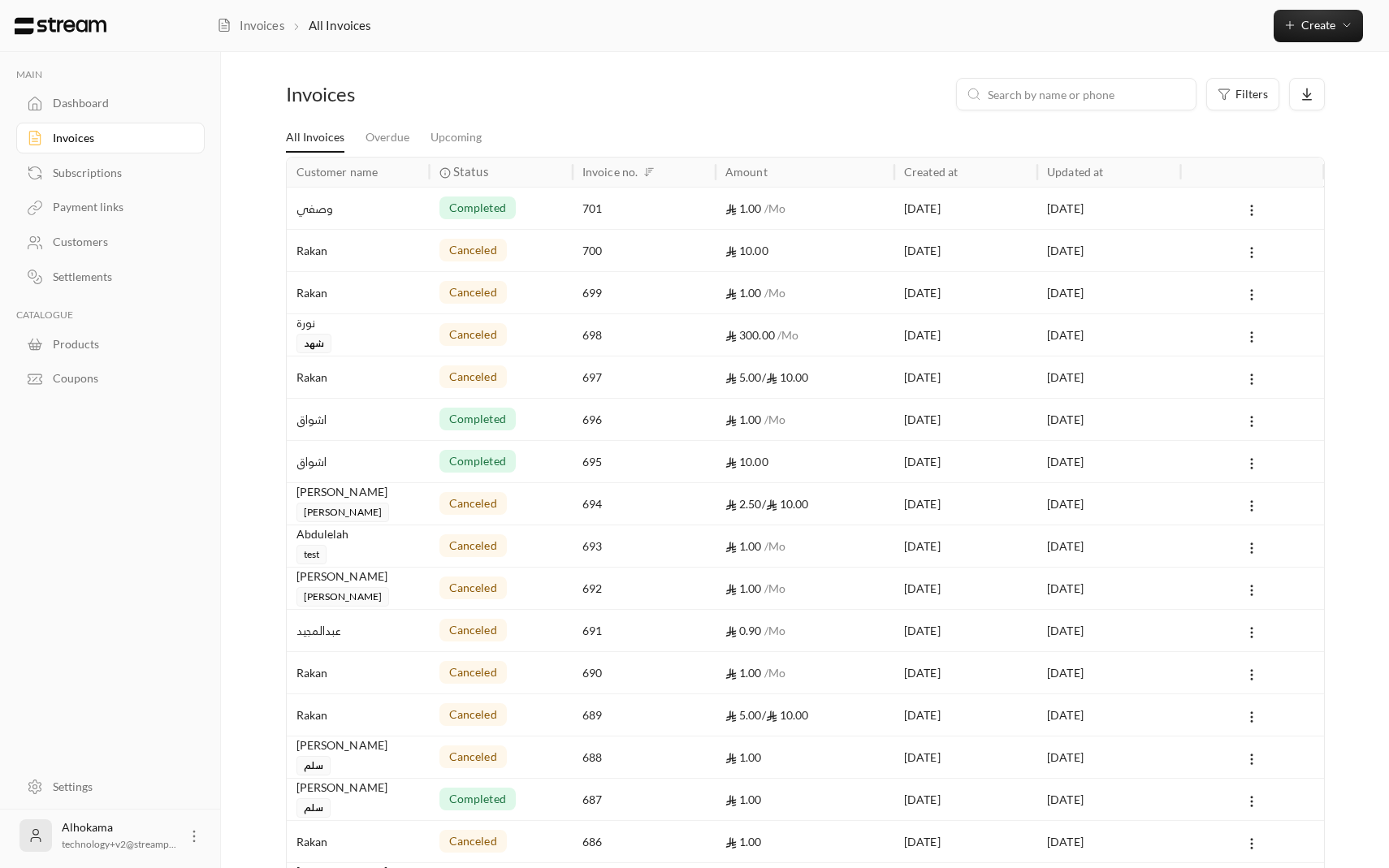
click at [665, 215] on div "701" at bounding box center [644, 208] width 124 height 42
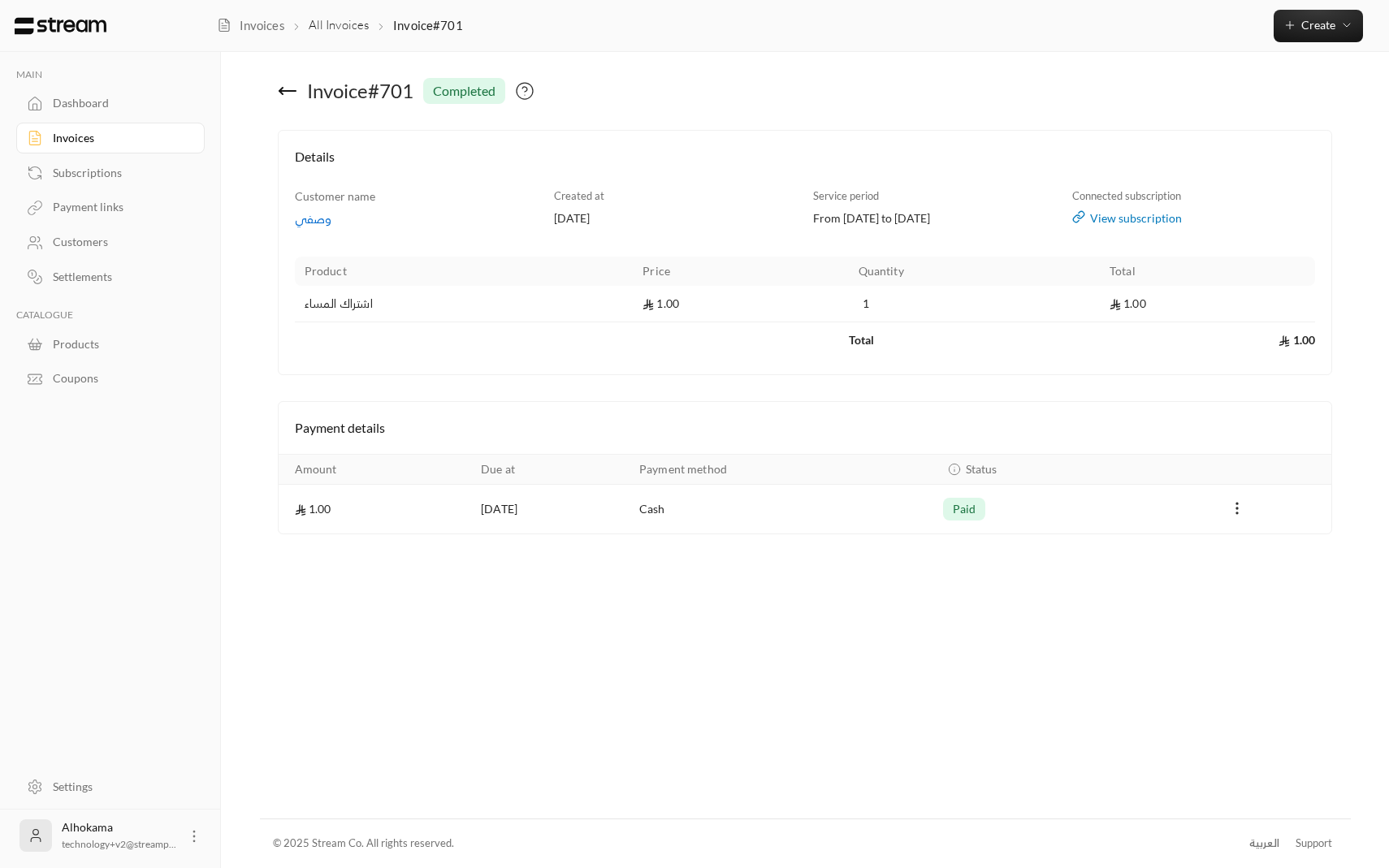
click at [685, 510] on td "Cash" at bounding box center [781, 509] width 304 height 48
click at [127, 108] on div "Dashboard" at bounding box center [118, 103] width 132 height 16
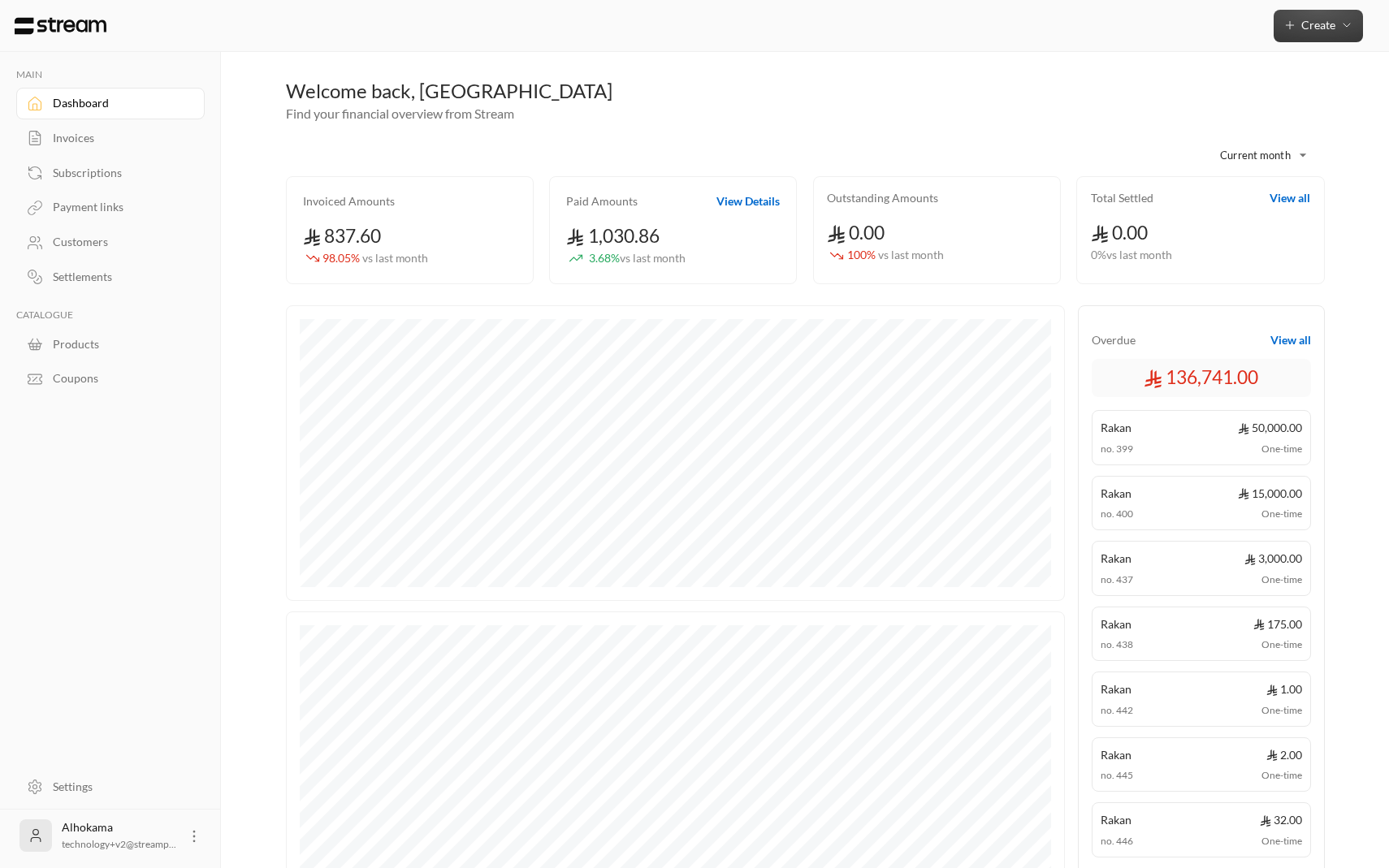
click at [1325, 22] on span "Create" at bounding box center [1318, 25] width 34 height 14
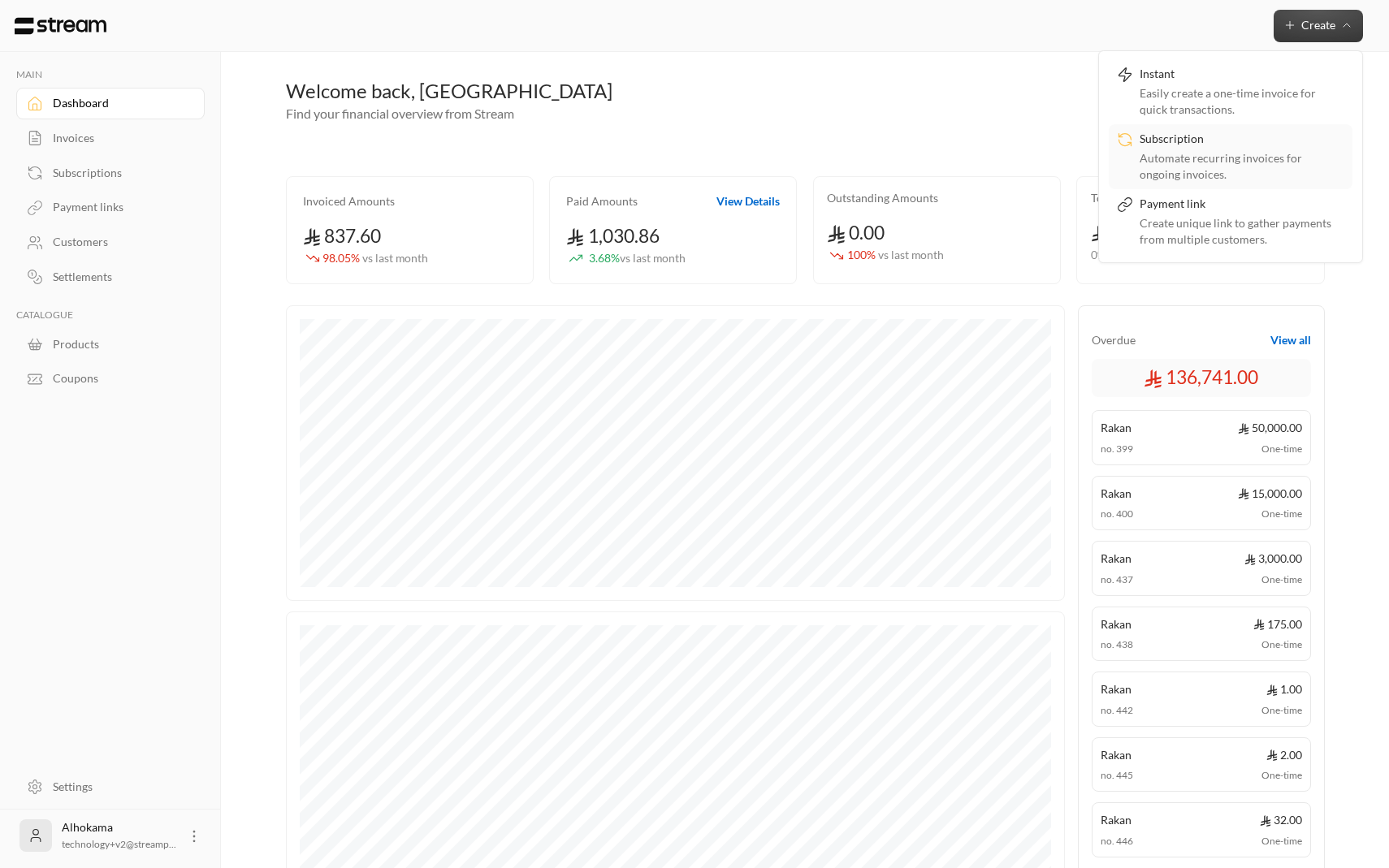
click at [1210, 148] on div "Subscription" at bounding box center [1241, 141] width 205 height 20
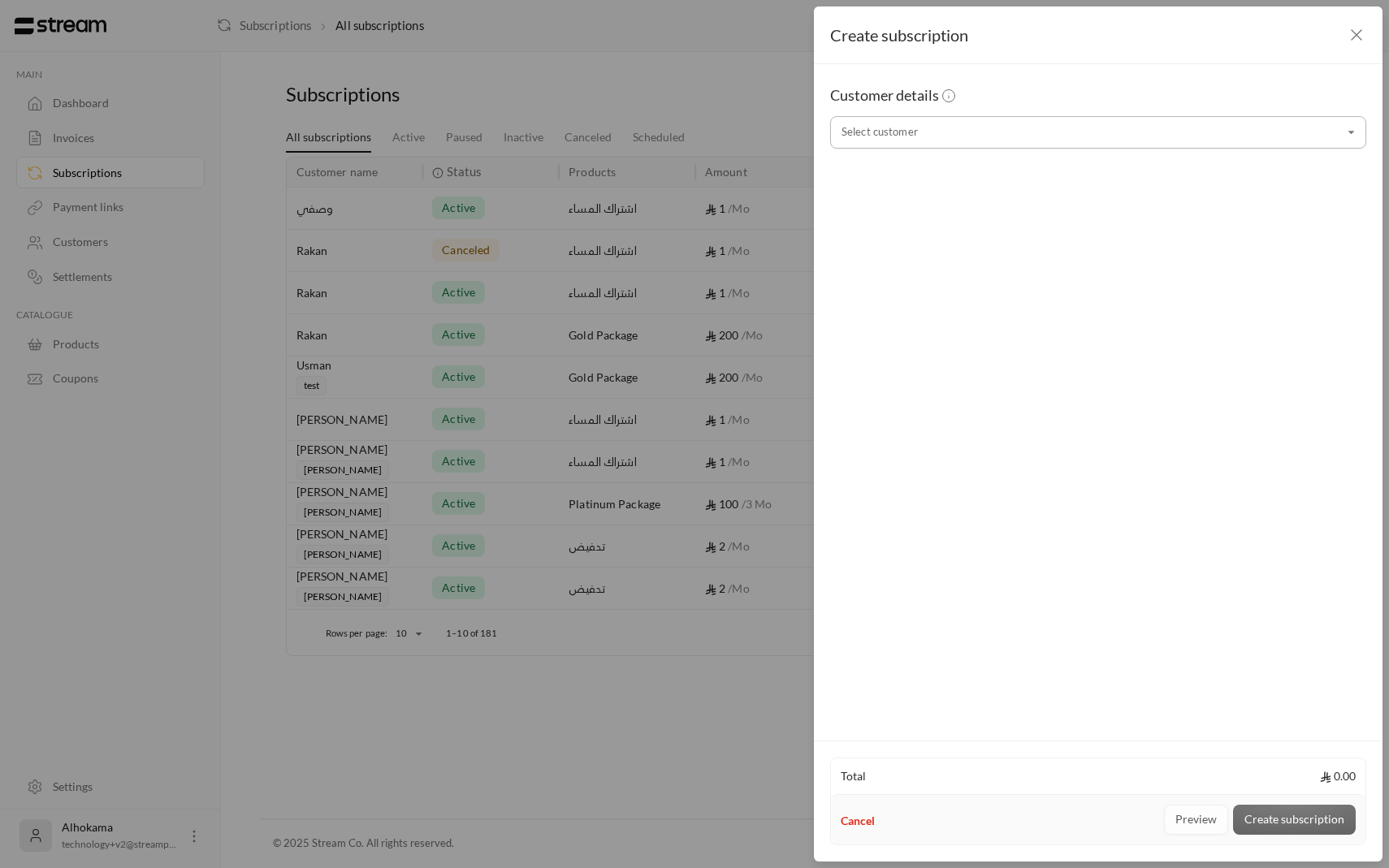
click at [1187, 137] on input "Select customer" at bounding box center [1097, 133] width 536 height 29
click at [1022, 233] on li "[PERSON_NAME] [PHONE_NUMBER]" at bounding box center [1098, 219] width 515 height 32
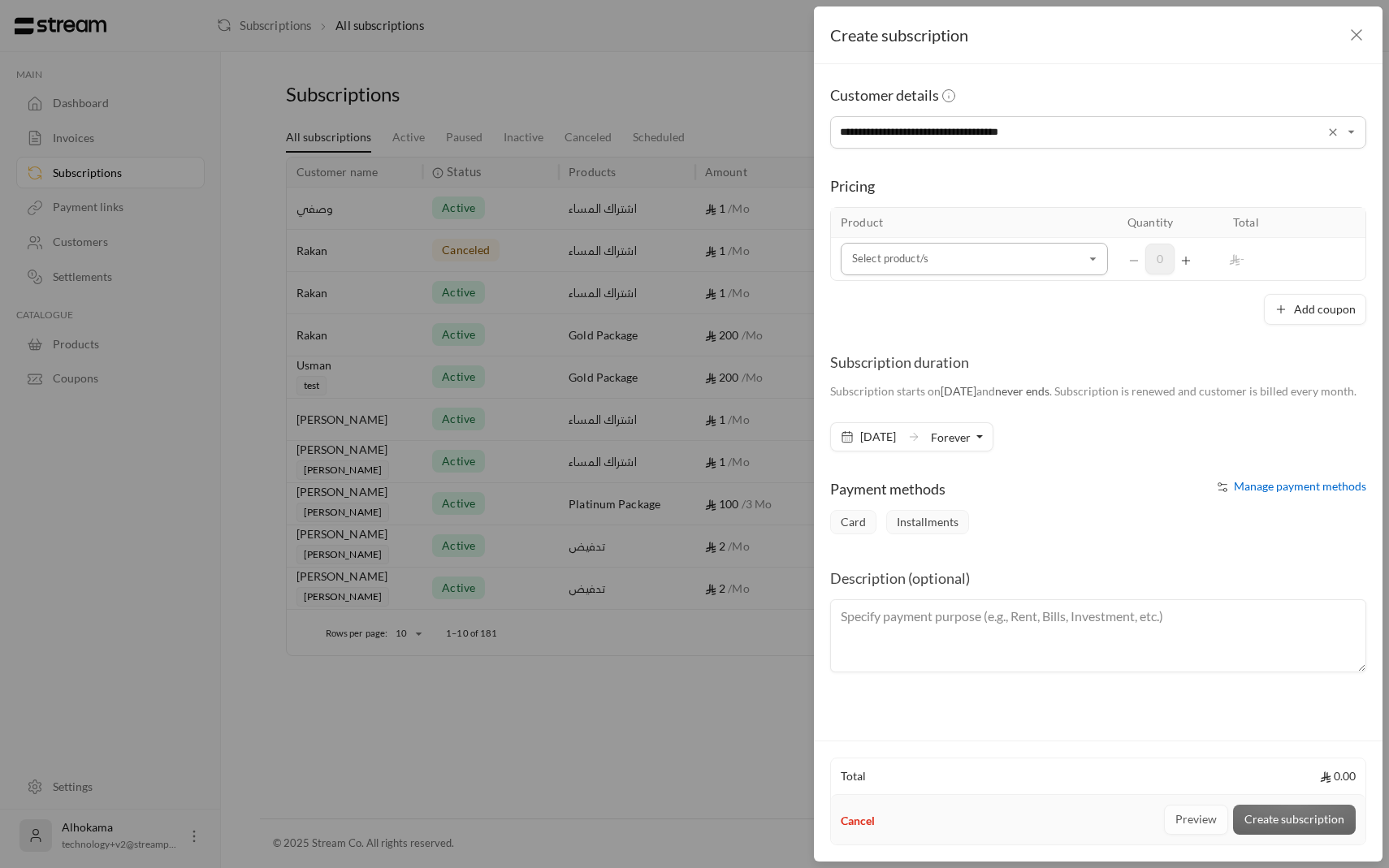
type input "**********"
click at [991, 262] on input "Select customer" at bounding box center [974, 259] width 267 height 29
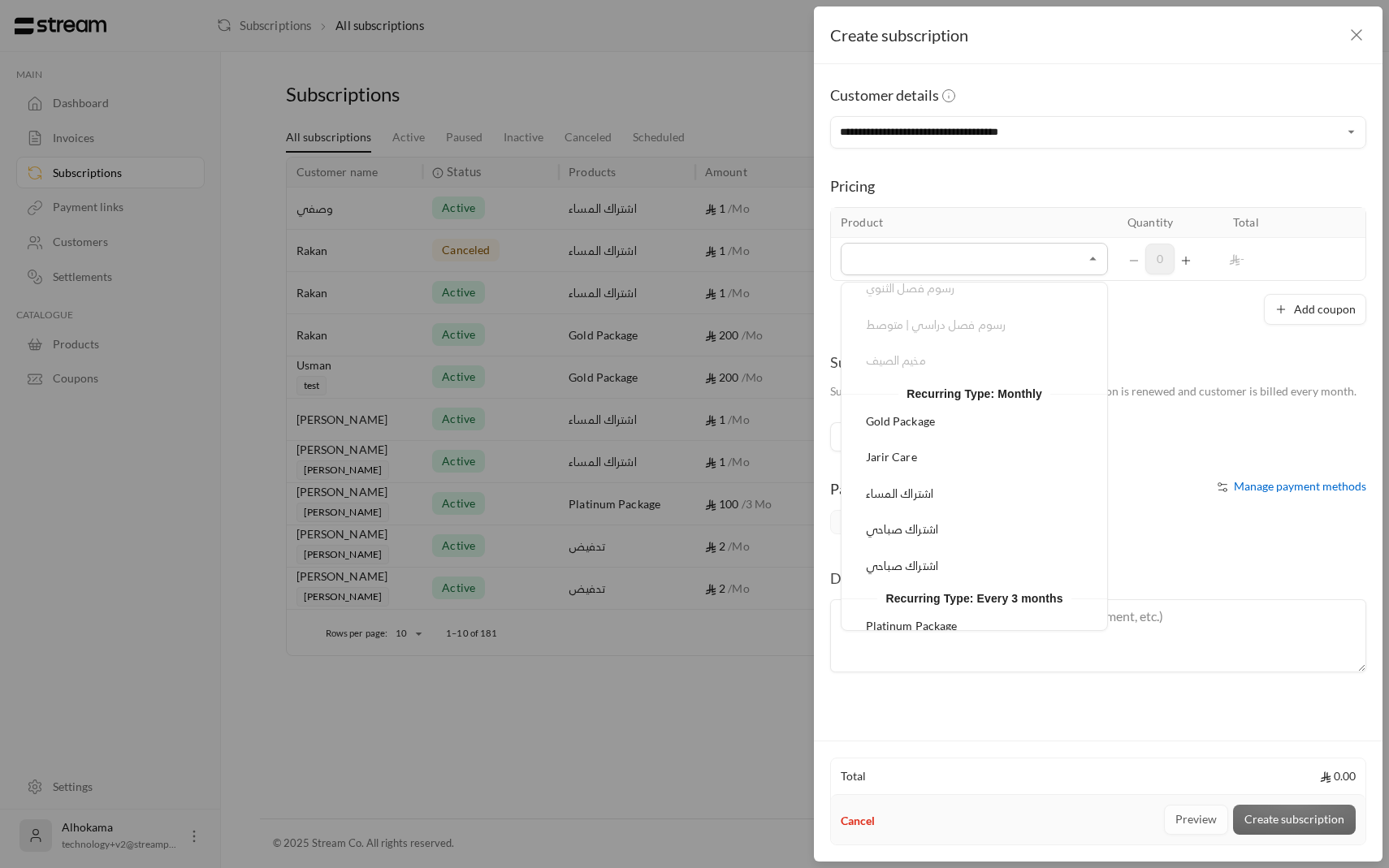
scroll to position [400, 0]
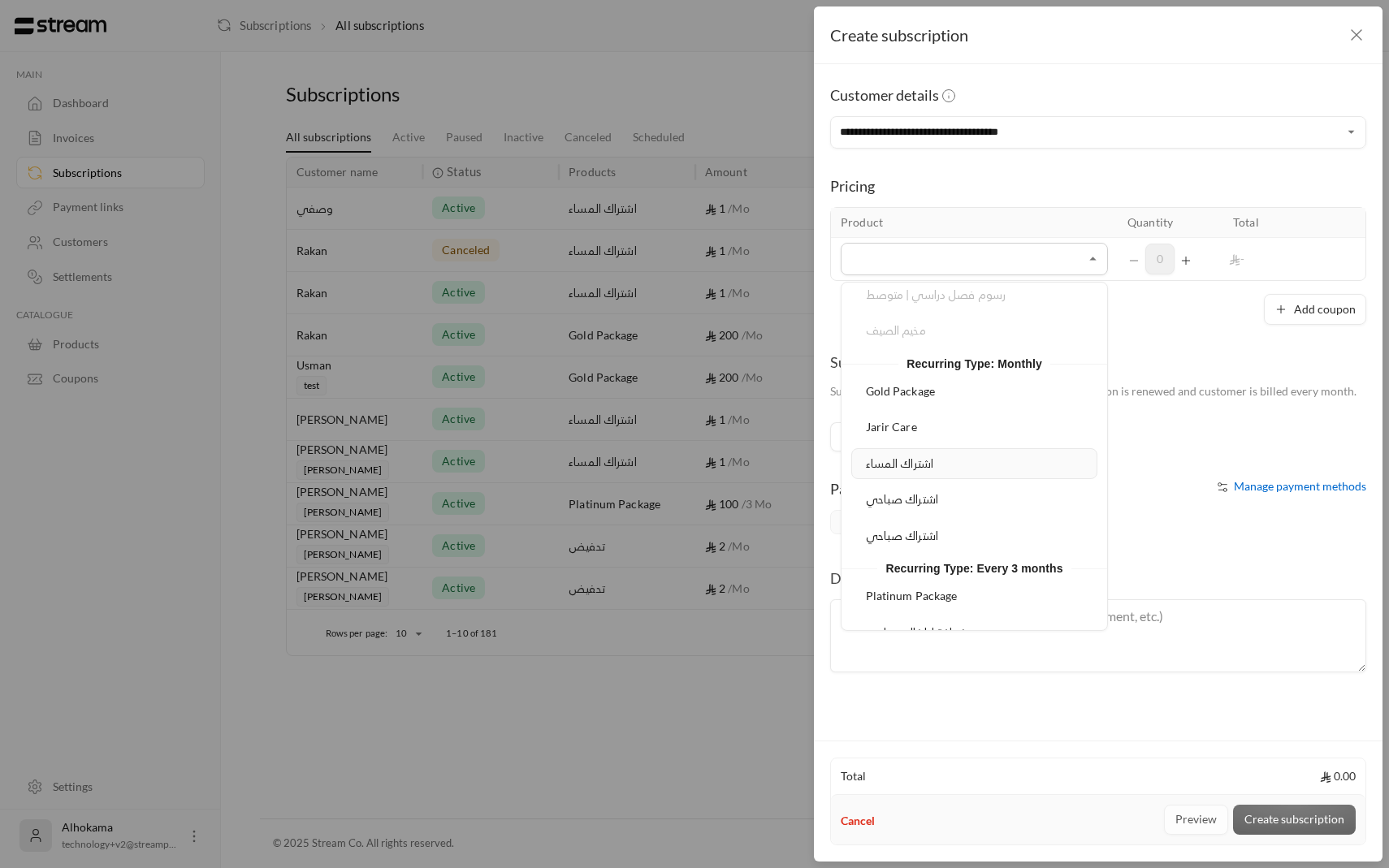
click at [954, 452] on li "اشتراك المساء" at bounding box center [974, 464] width 247 height 32
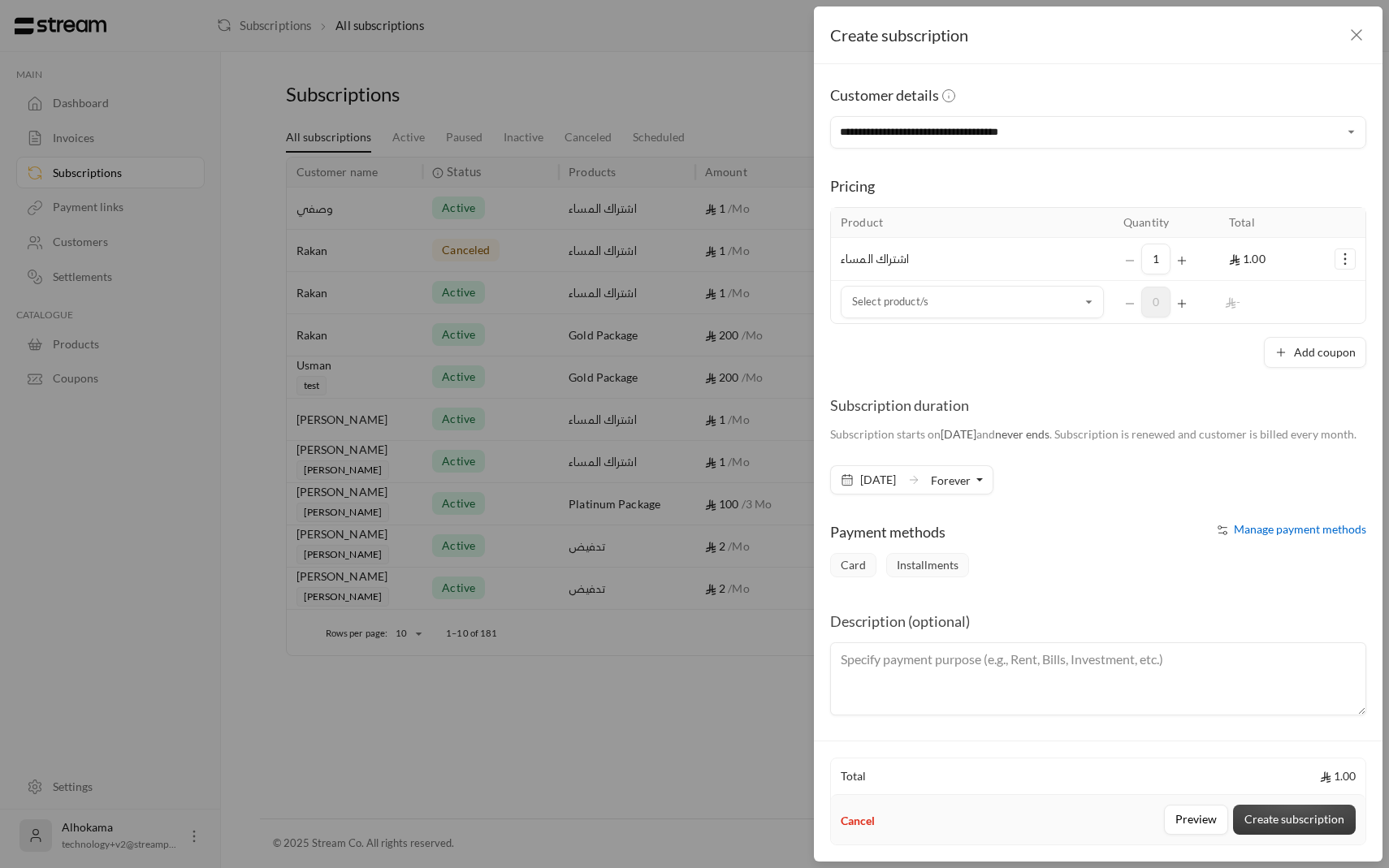
click at [1292, 815] on button "Create subscription" at bounding box center [1294, 820] width 123 height 30
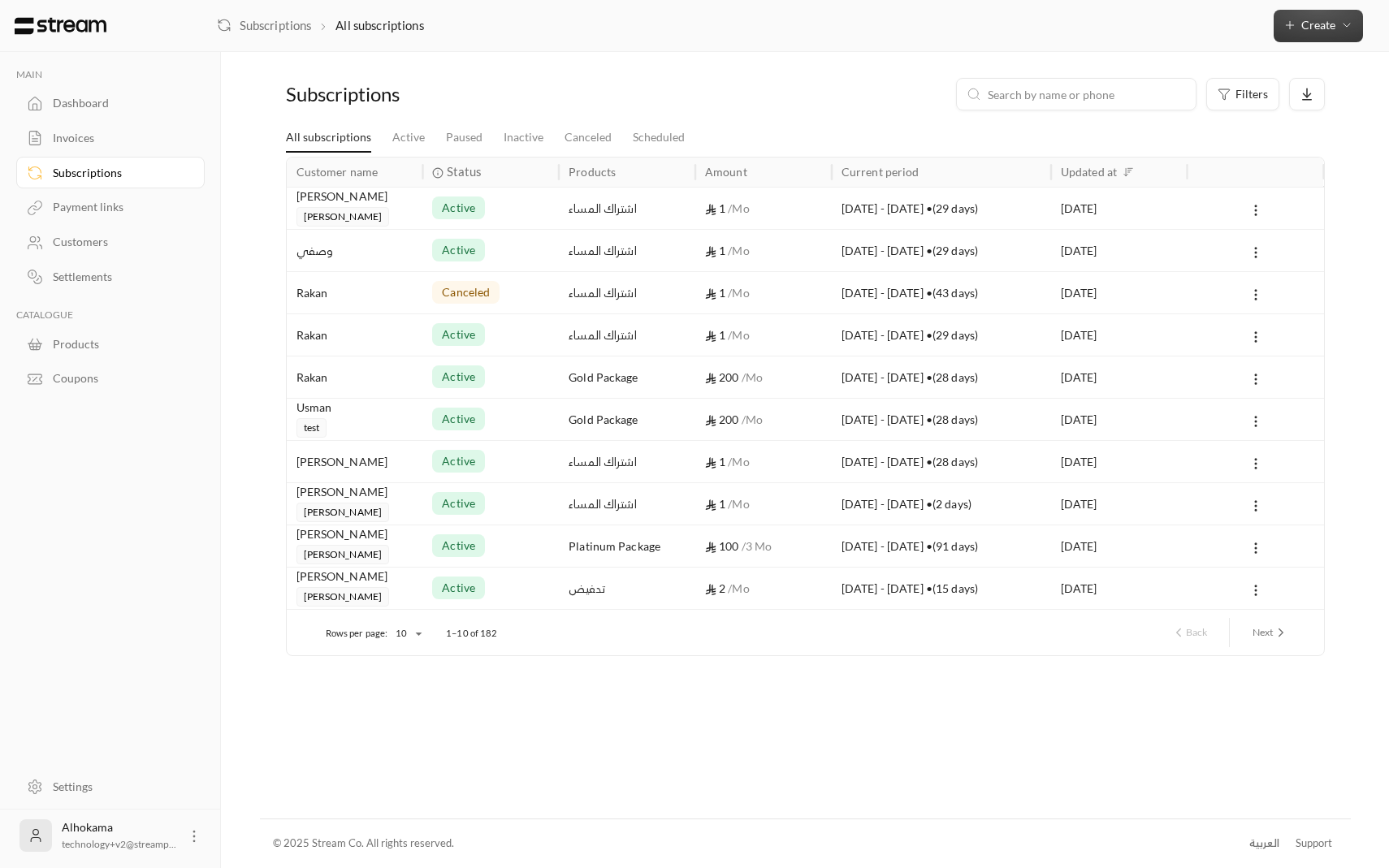
click at [1285, 16] on button "Create" at bounding box center [1318, 26] width 89 height 33
click at [1186, 97] on div "Easily create a one-time invoice for quick transactions." at bounding box center [1241, 101] width 205 height 33
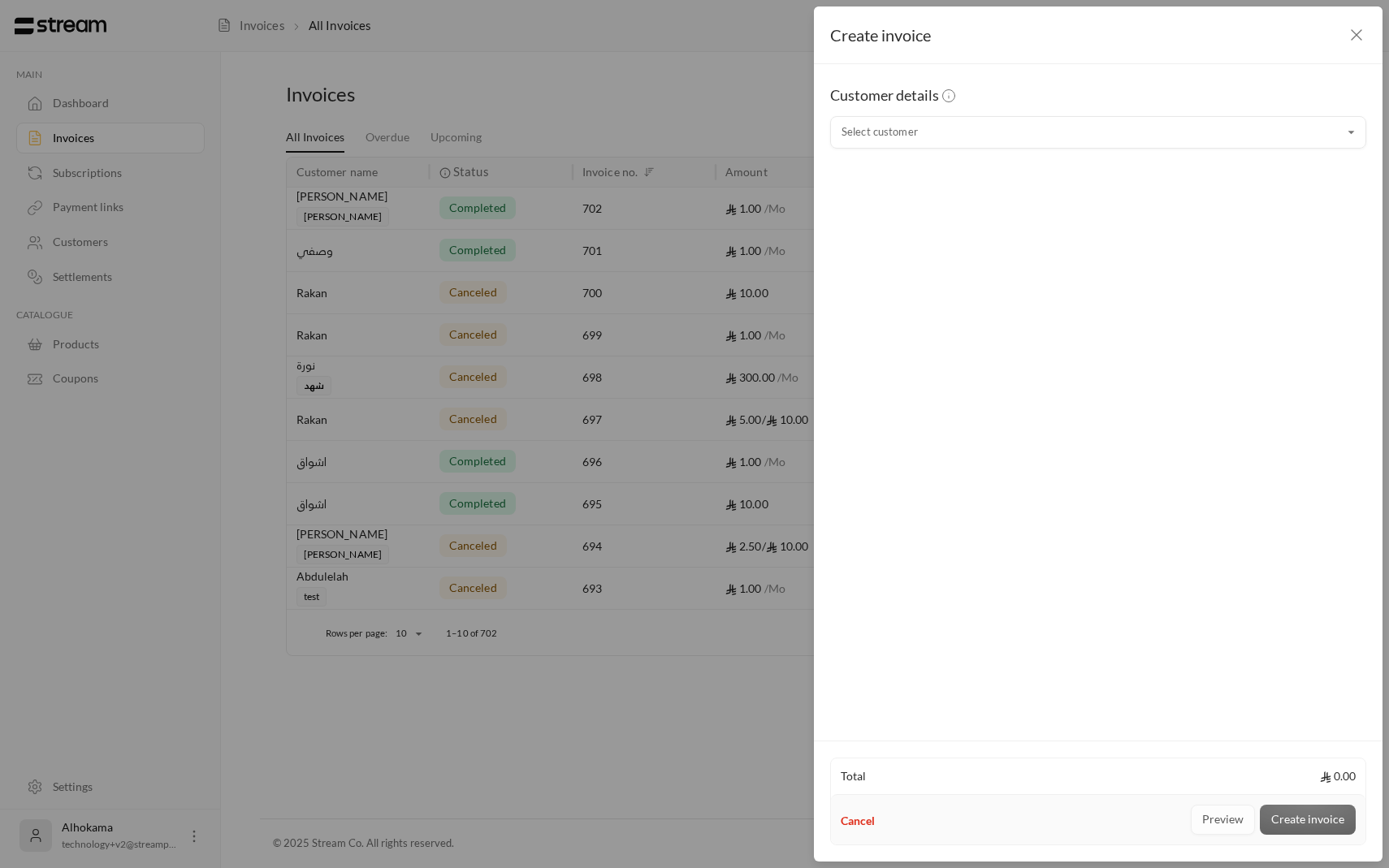
click at [976, 115] on div "Customer details" at bounding box center [1097, 99] width 536 height 33
click at [970, 138] on input "Select customer" at bounding box center [1097, 133] width 536 height 29
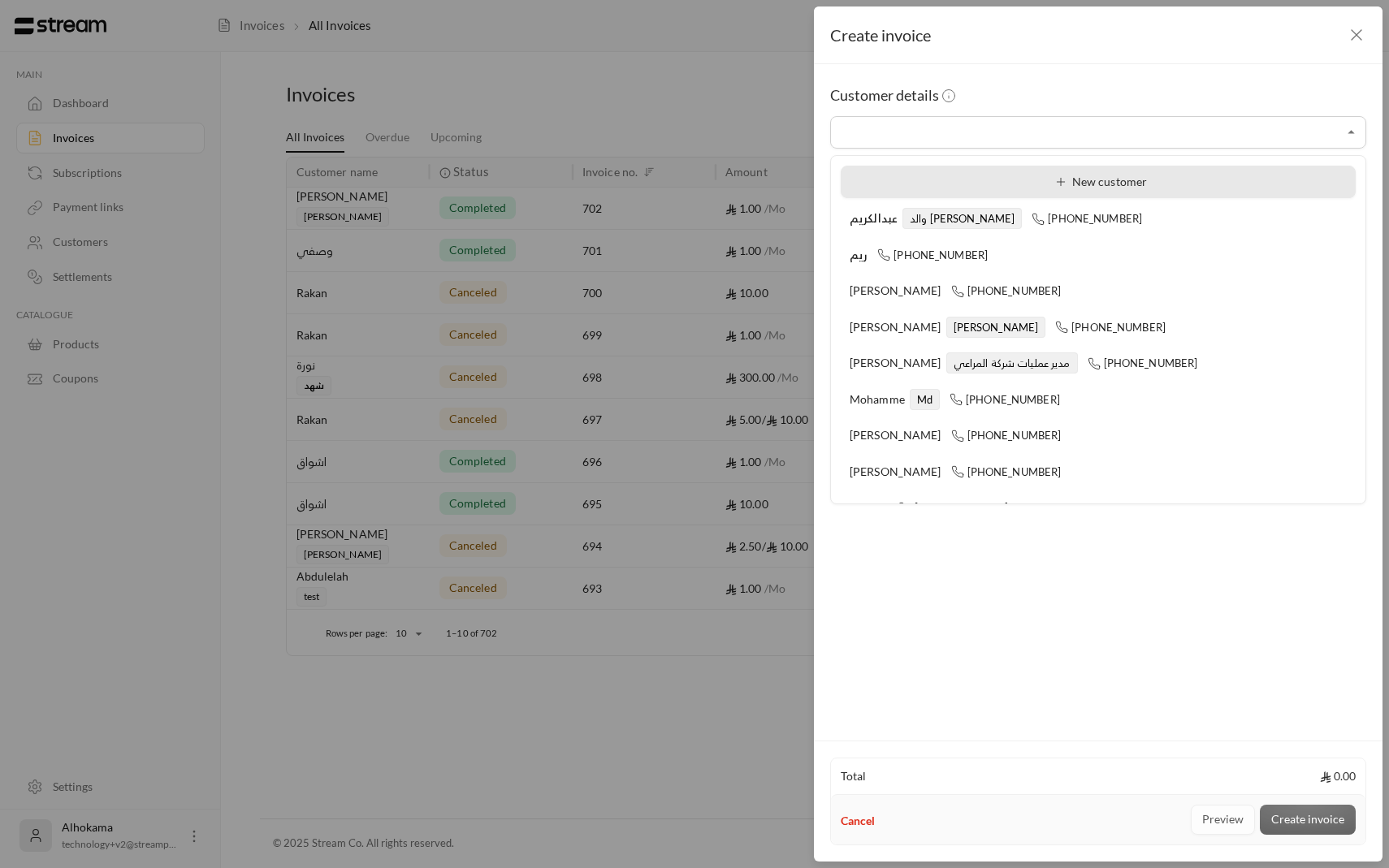
click at [999, 172] on li "New customer" at bounding box center [1098, 181] width 515 height 33
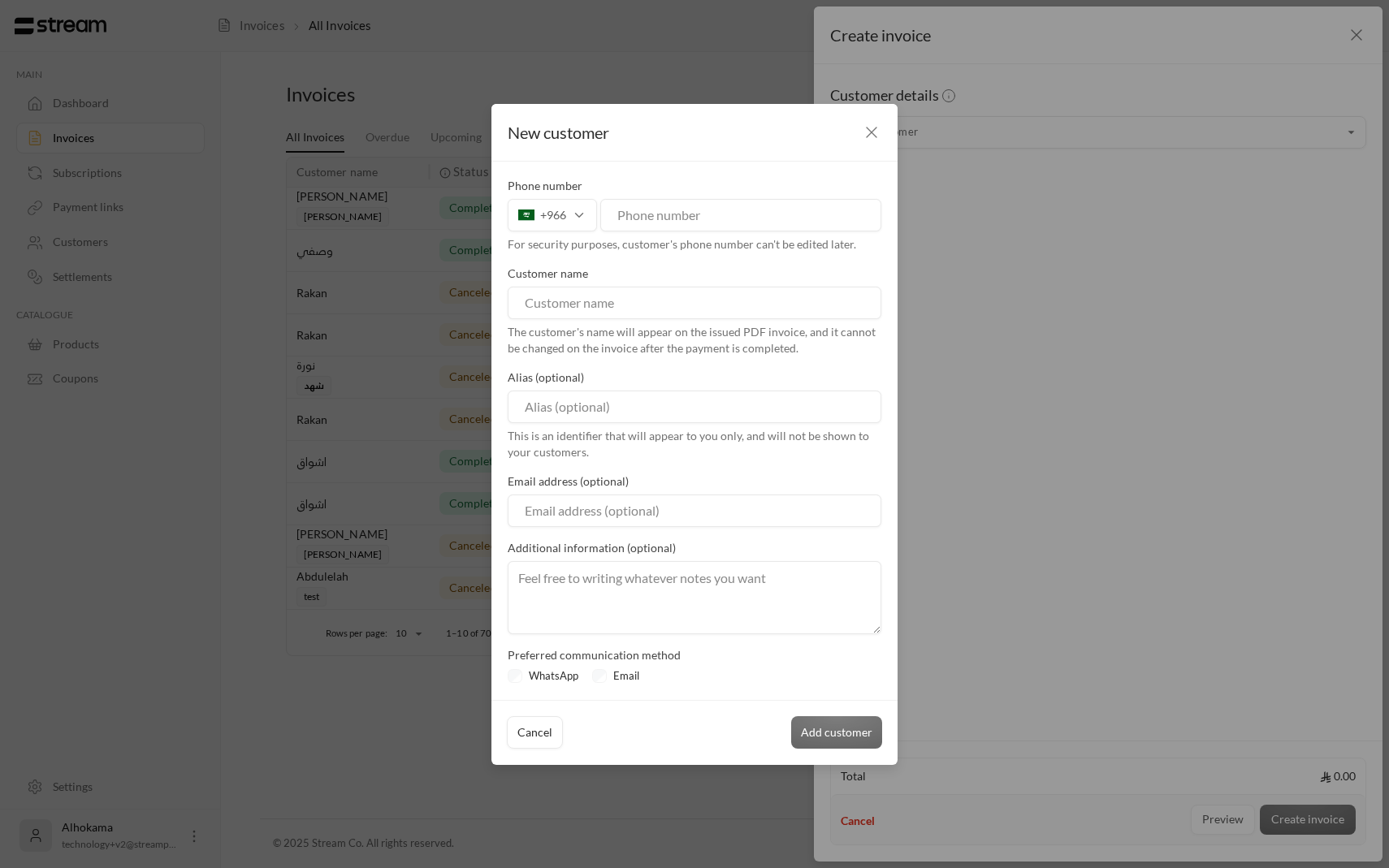
click at [735, 207] on input "tel" at bounding box center [741, 215] width 281 height 33
type input "555424202"
click at [687, 300] on input at bounding box center [694, 303] width 373 height 33
type input "[PERSON_NAME]"
click at [651, 413] on input at bounding box center [694, 407] width 373 height 33
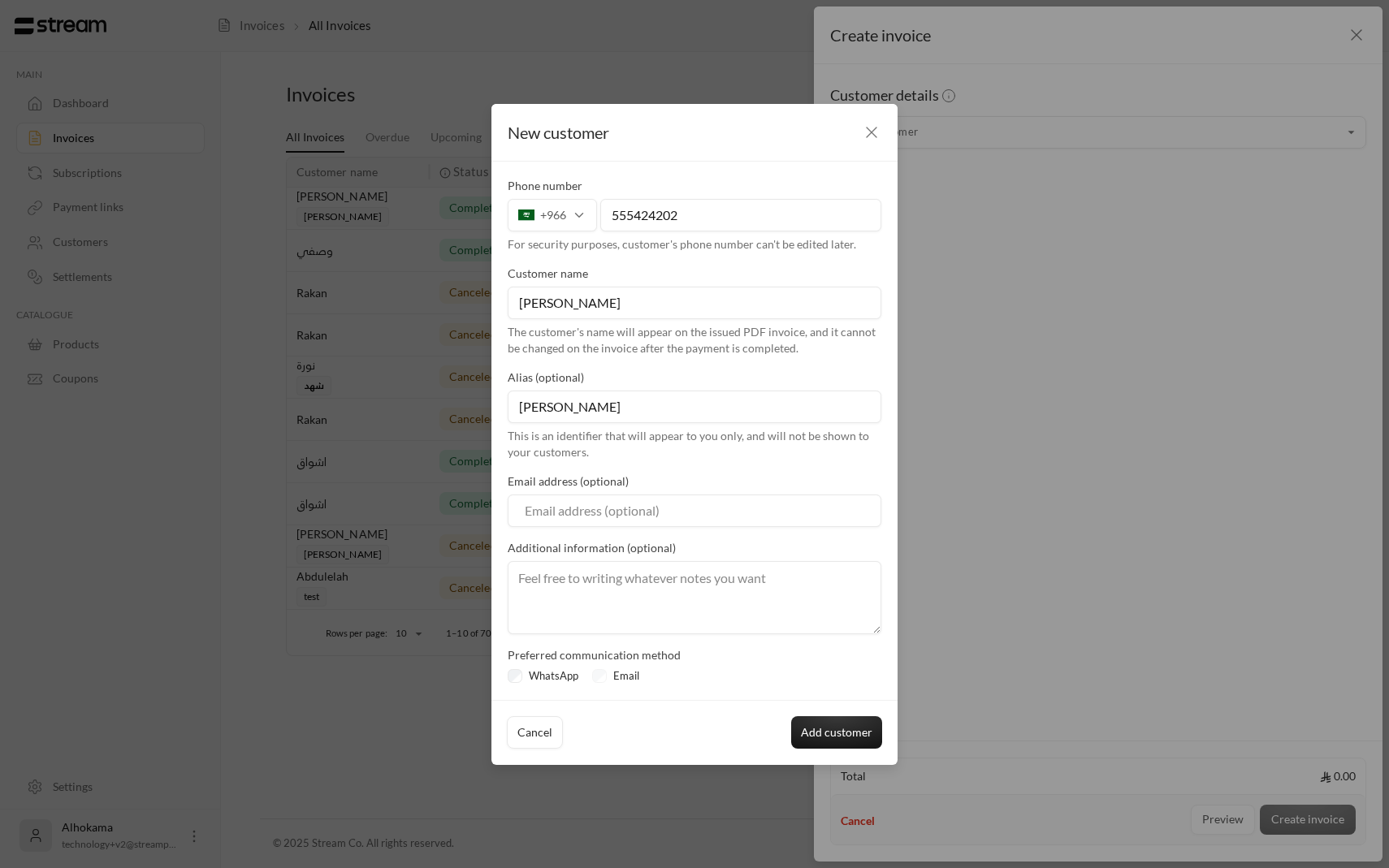
type input "[PERSON_NAME]"
click at [606, 674] on div "Email" at bounding box center [619, 676] width 53 height 16
click at [829, 738] on button "Add customer" at bounding box center [837, 731] width 91 height 33
type input "**********"
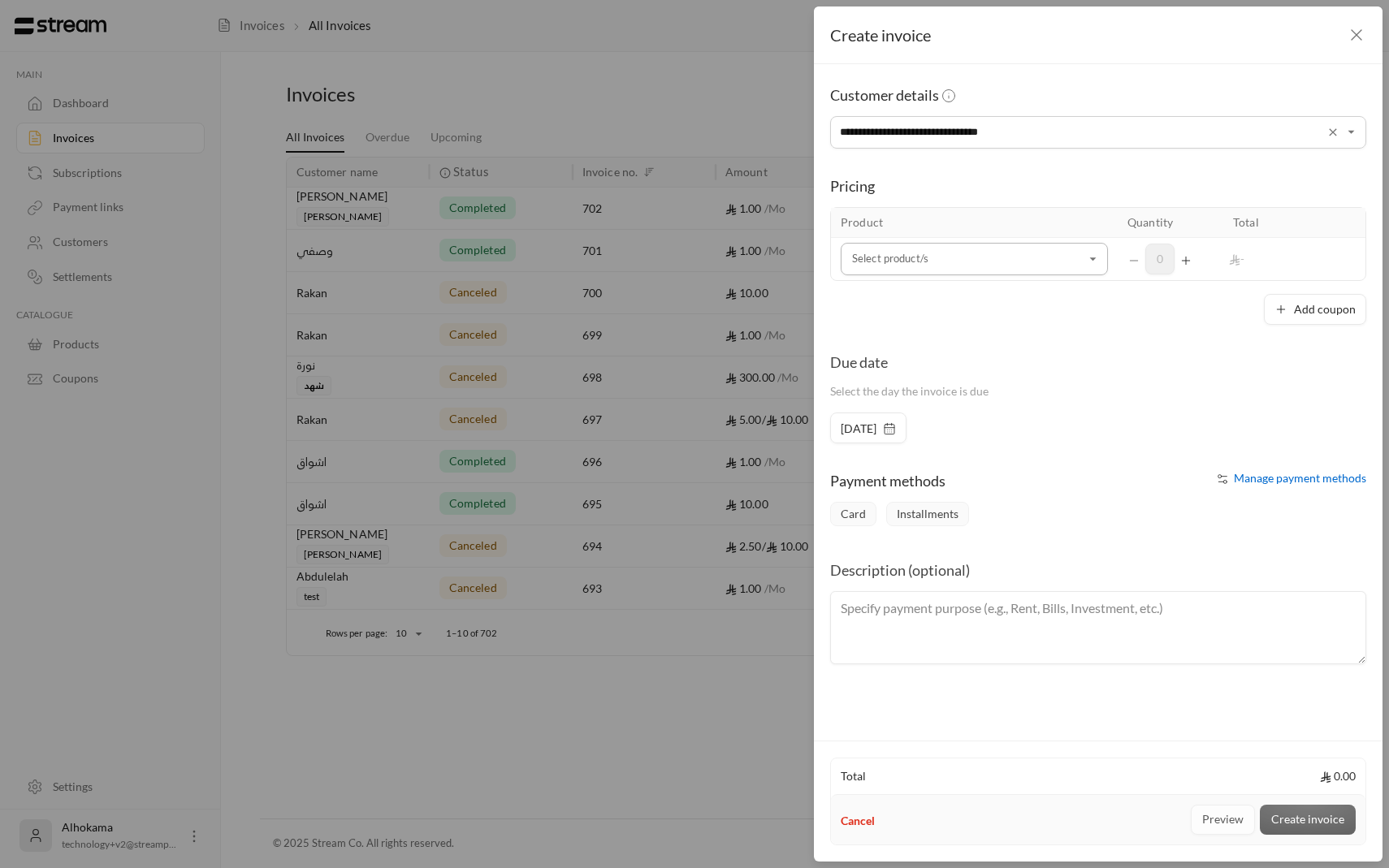
click at [980, 262] on input "Select customer" at bounding box center [974, 259] width 267 height 29
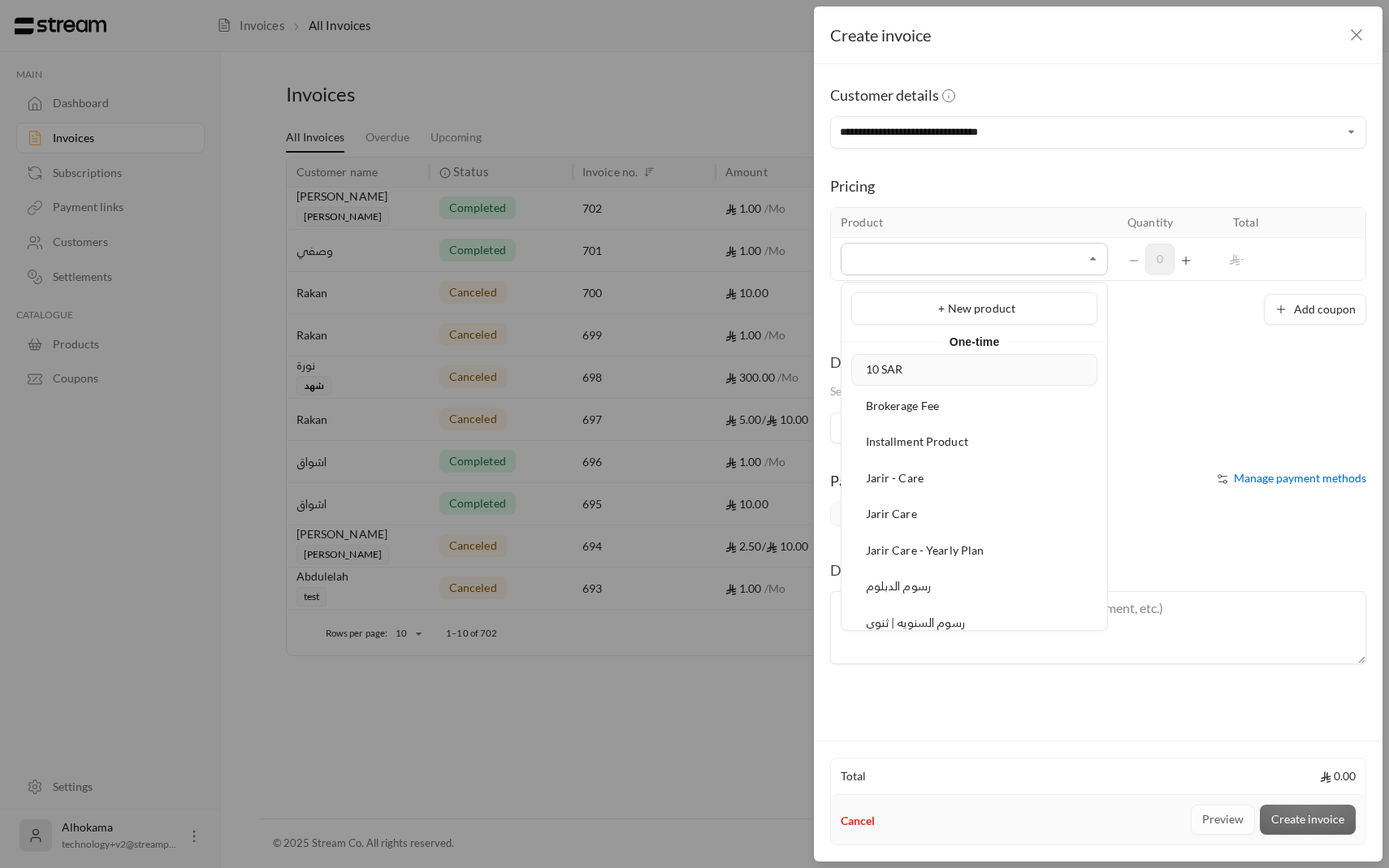
click at [939, 374] on div "10 SAR" at bounding box center [974, 369] width 228 height 17
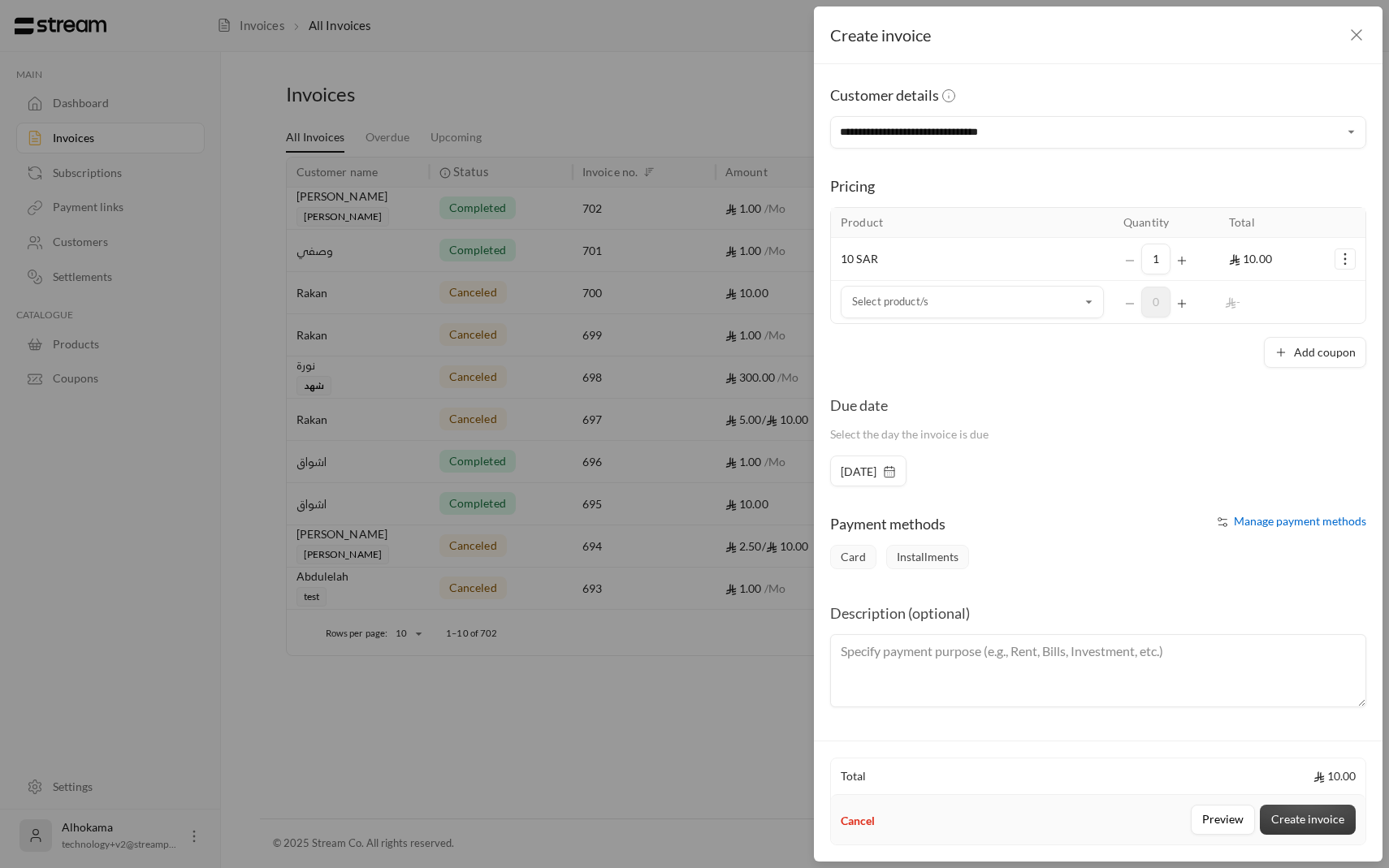
click at [1335, 818] on button "Create invoice" at bounding box center [1307, 820] width 96 height 30
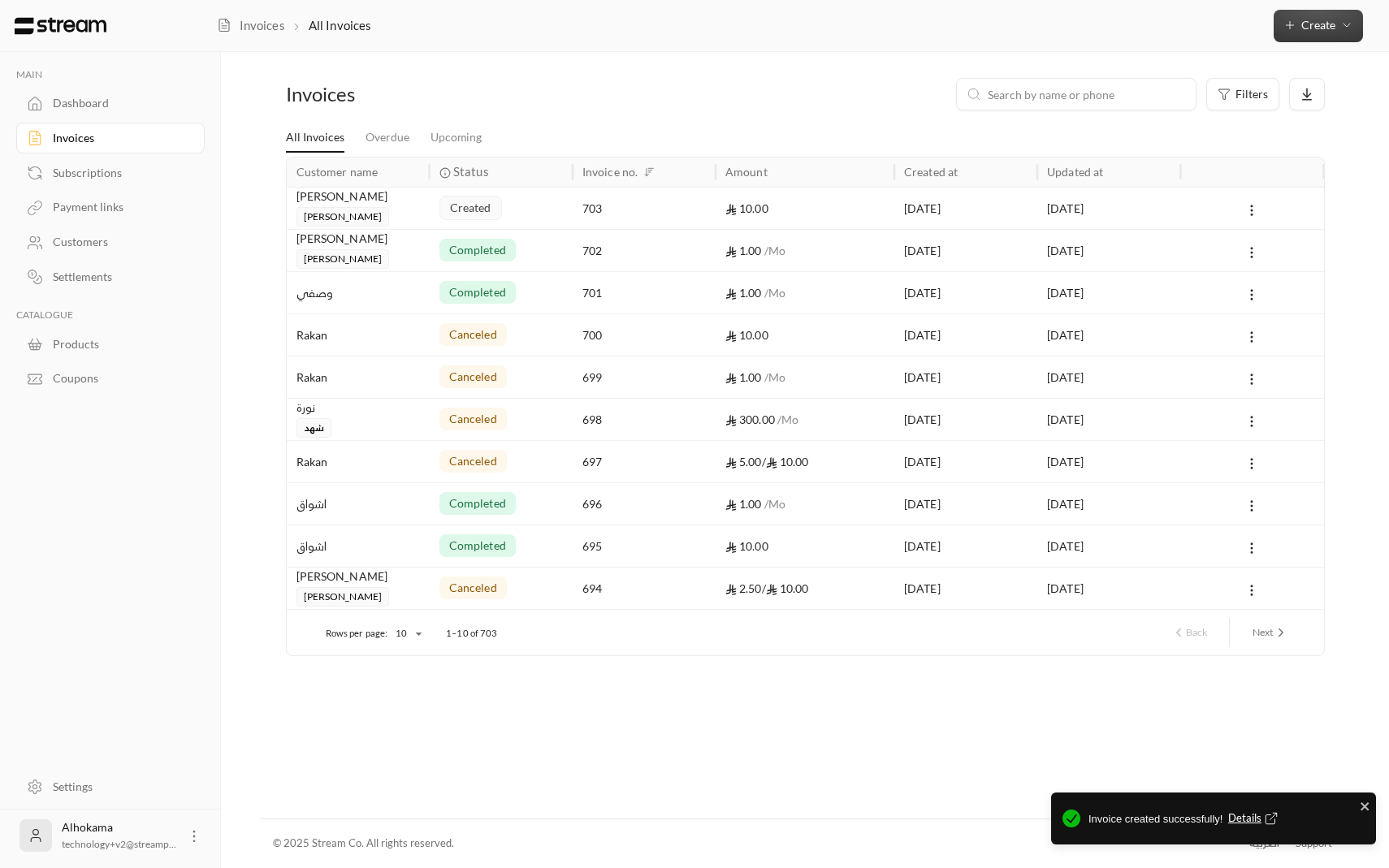
click at [1288, 35] on button "Create" at bounding box center [1318, 26] width 89 height 33
click at [1178, 102] on div "Easily create a one-time invoice for quick transactions." at bounding box center [1241, 101] width 205 height 33
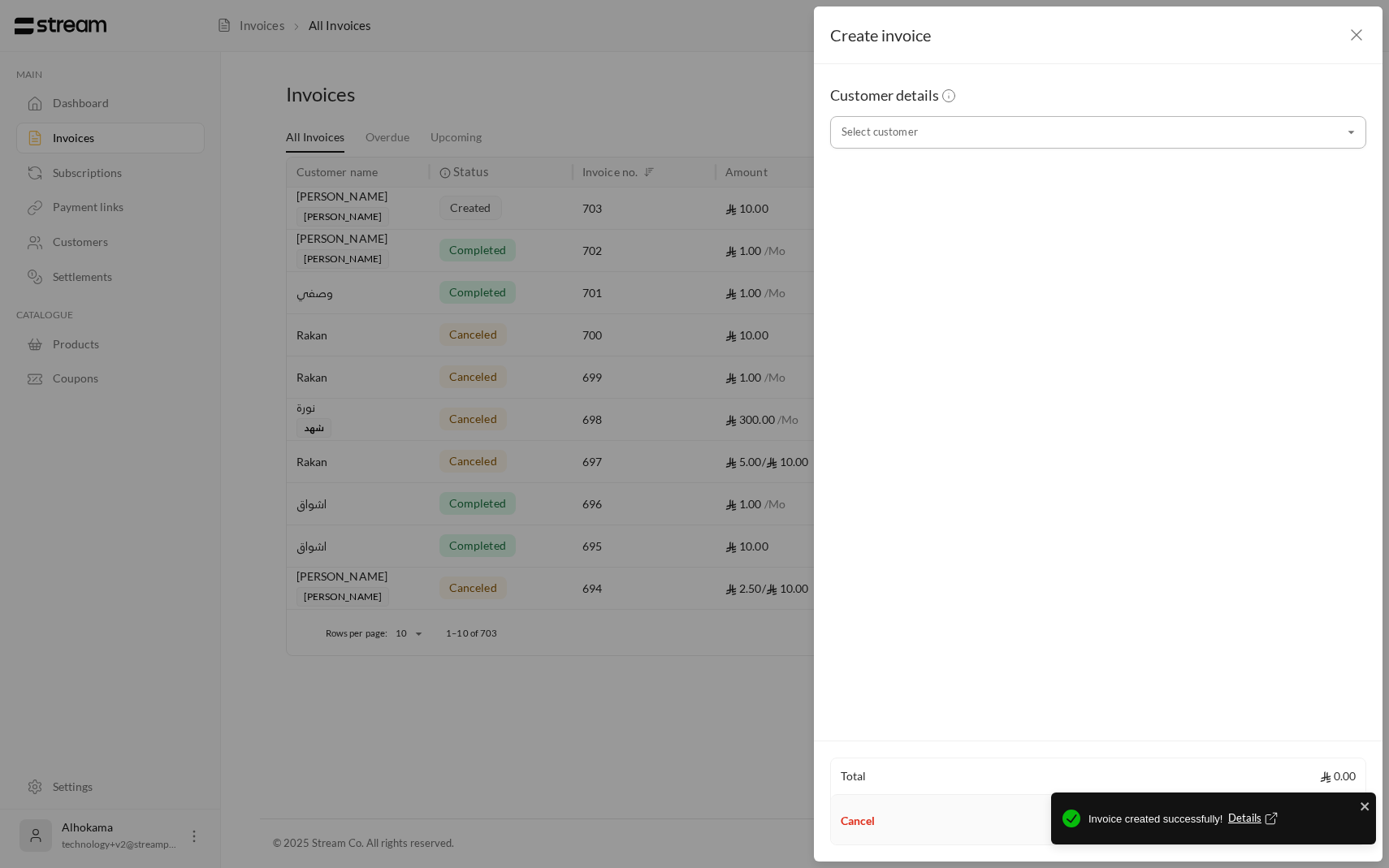
click at [979, 129] on input "Select customer" at bounding box center [1097, 133] width 536 height 29
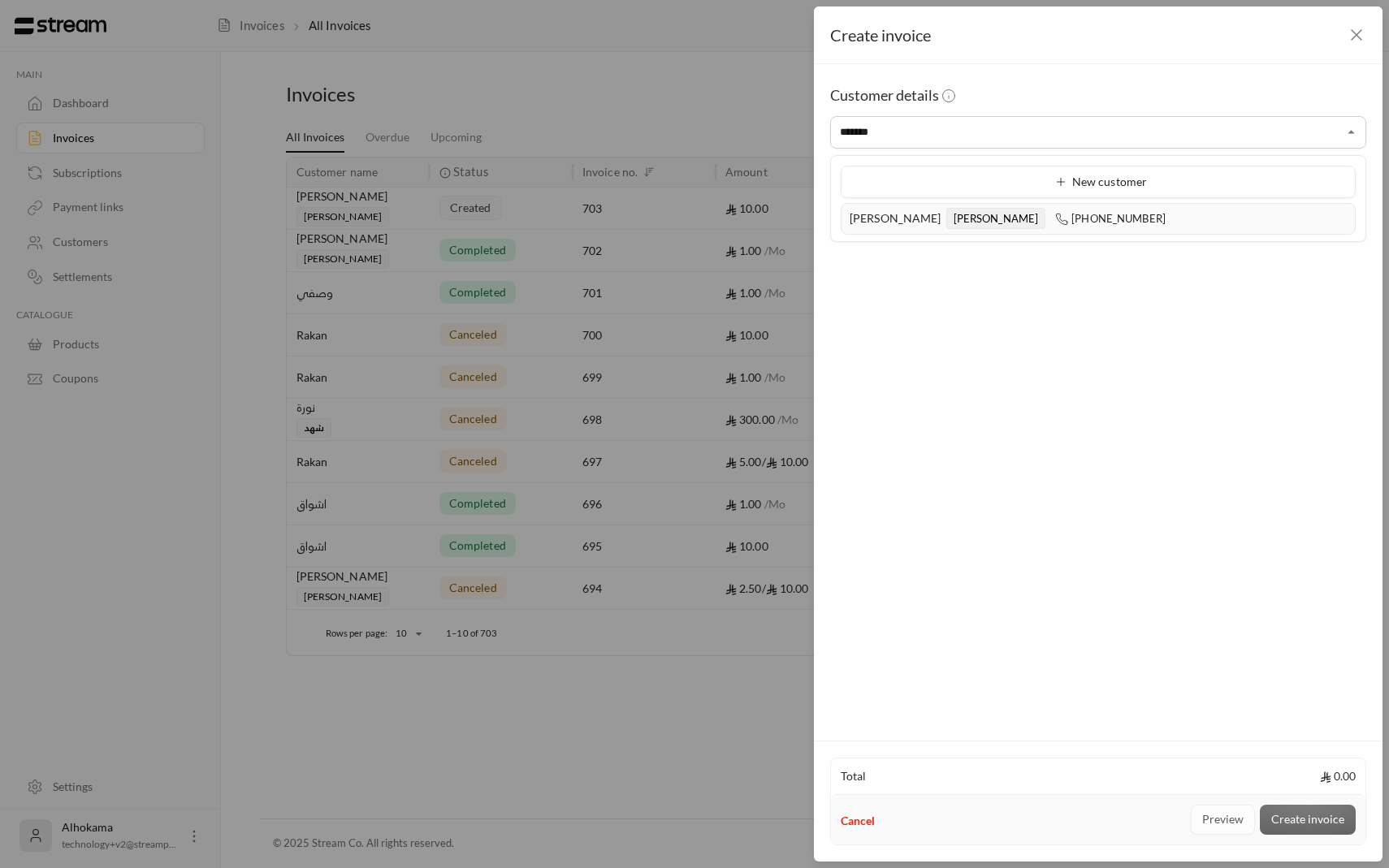
click at [1045, 233] on li "[PERSON_NAME] [PHONE_NUMBER]" at bounding box center [1098, 219] width 515 height 32
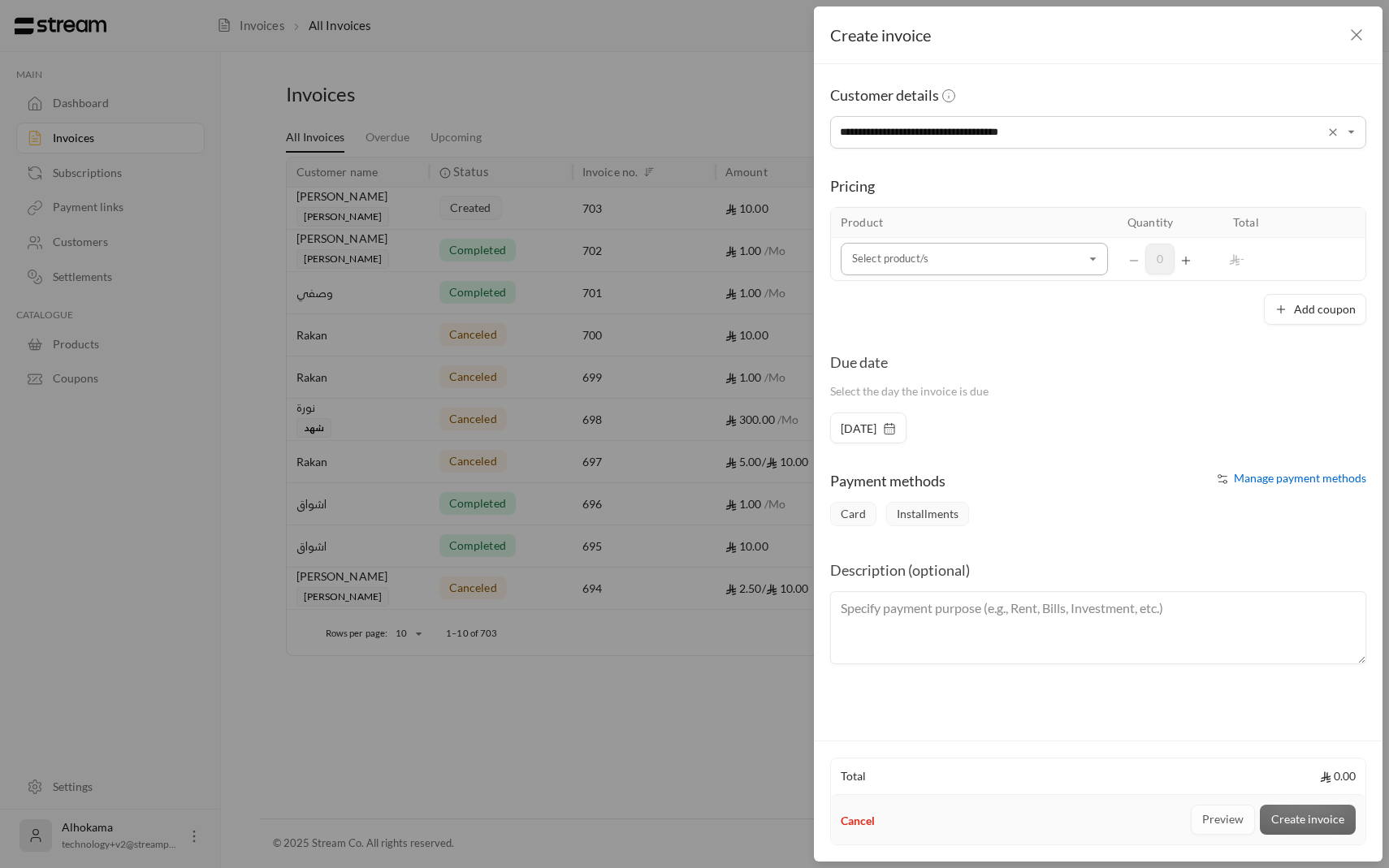
type input "**********"
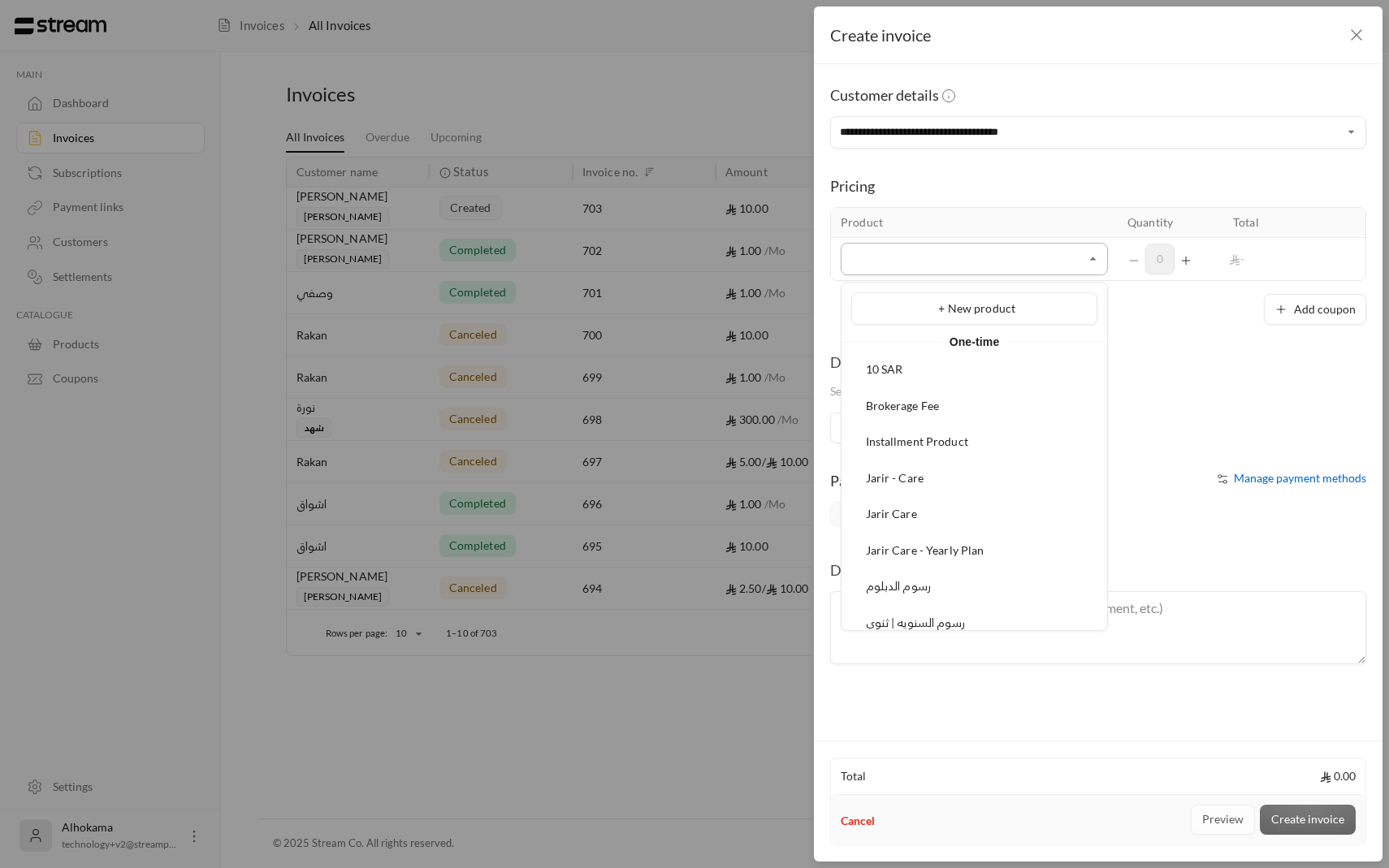
click at [1056, 265] on input "Select customer" at bounding box center [974, 259] width 267 height 29
click at [1012, 368] on div "10 SAR" at bounding box center [974, 369] width 228 height 17
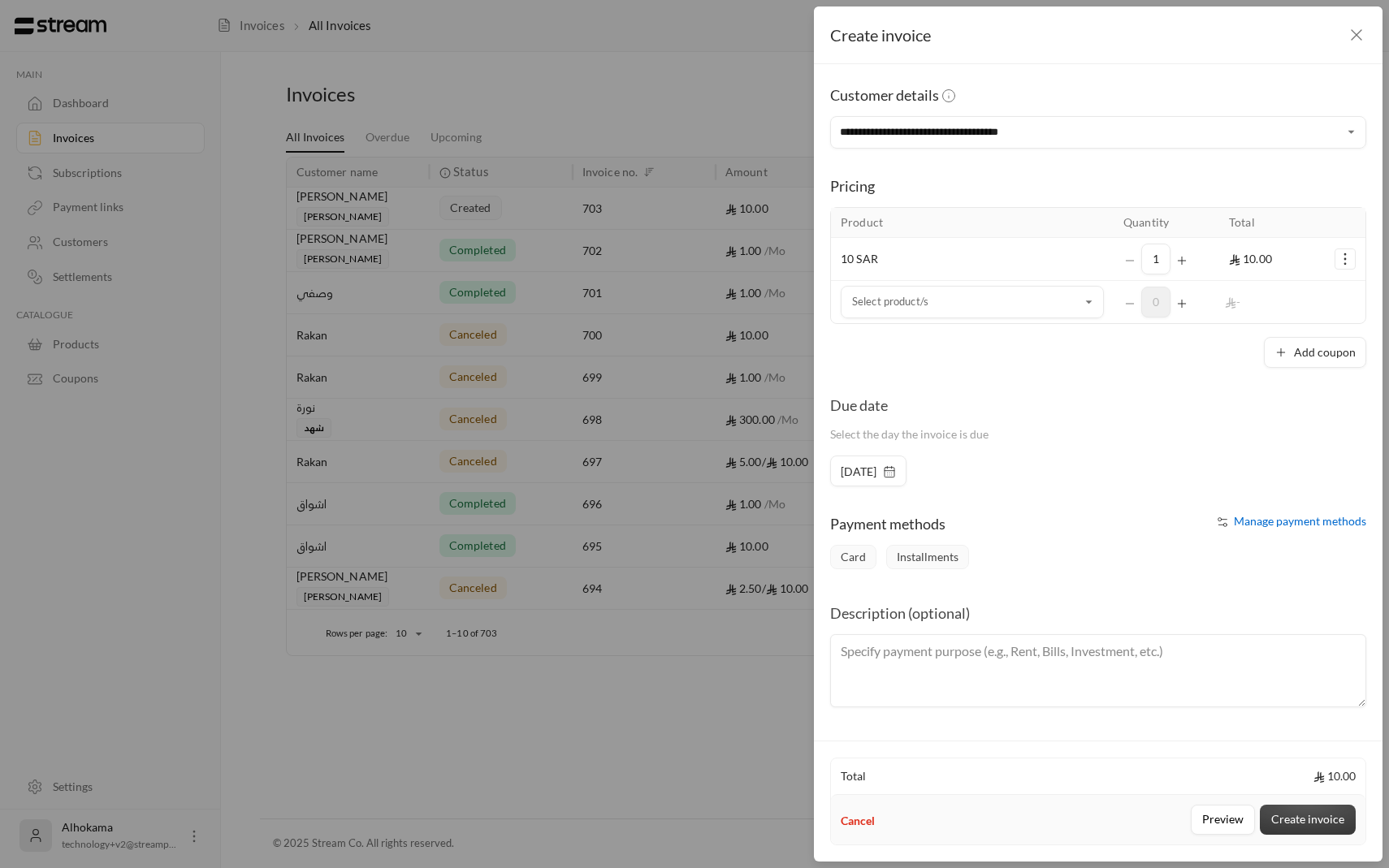
click at [1300, 820] on button "Create invoice" at bounding box center [1307, 820] width 96 height 30
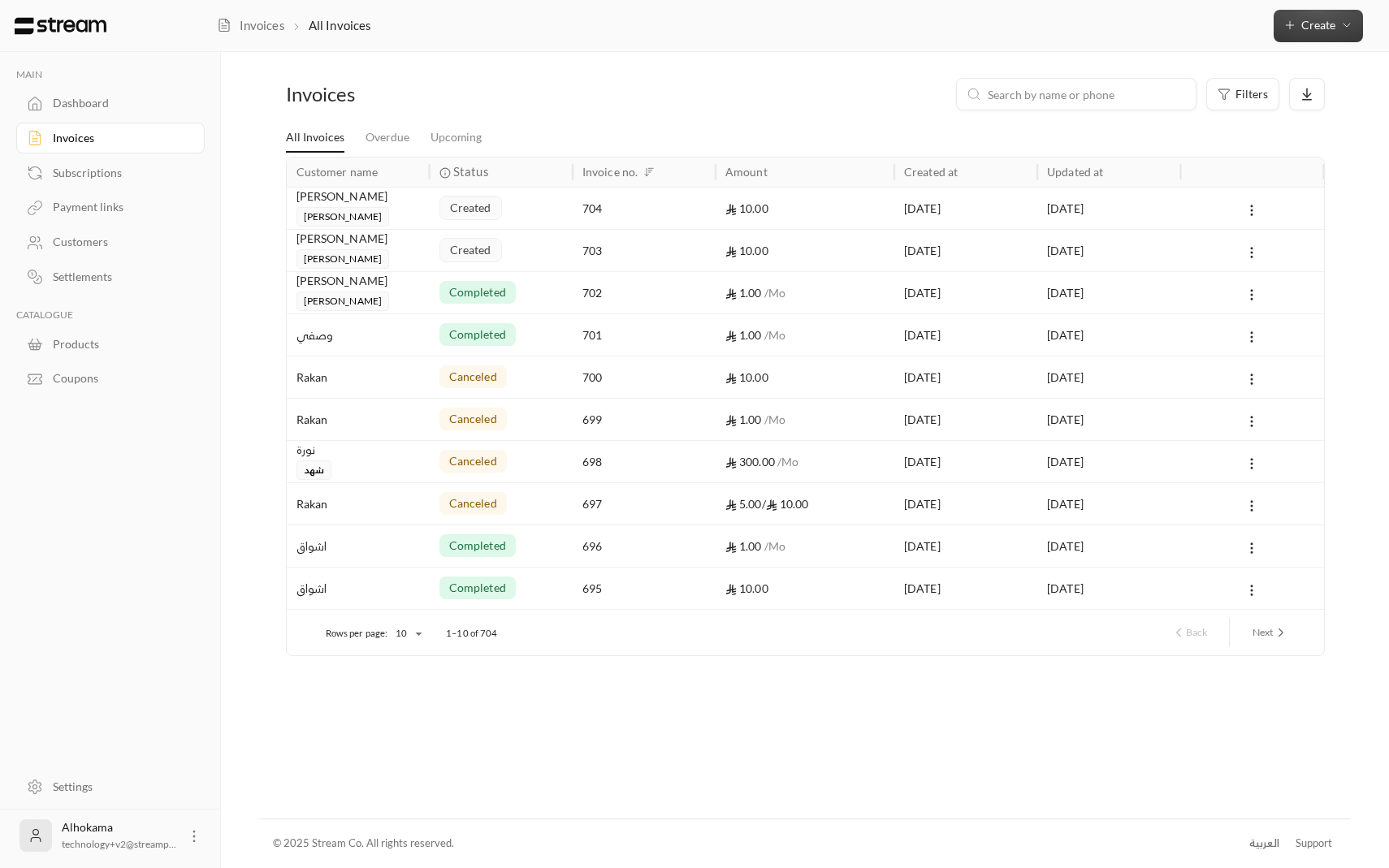
click at [1302, 30] on span "Create" at bounding box center [1318, 25] width 34 height 14
click at [1206, 97] on div "Easily create a one-time invoice for quick transactions." at bounding box center [1241, 101] width 205 height 33
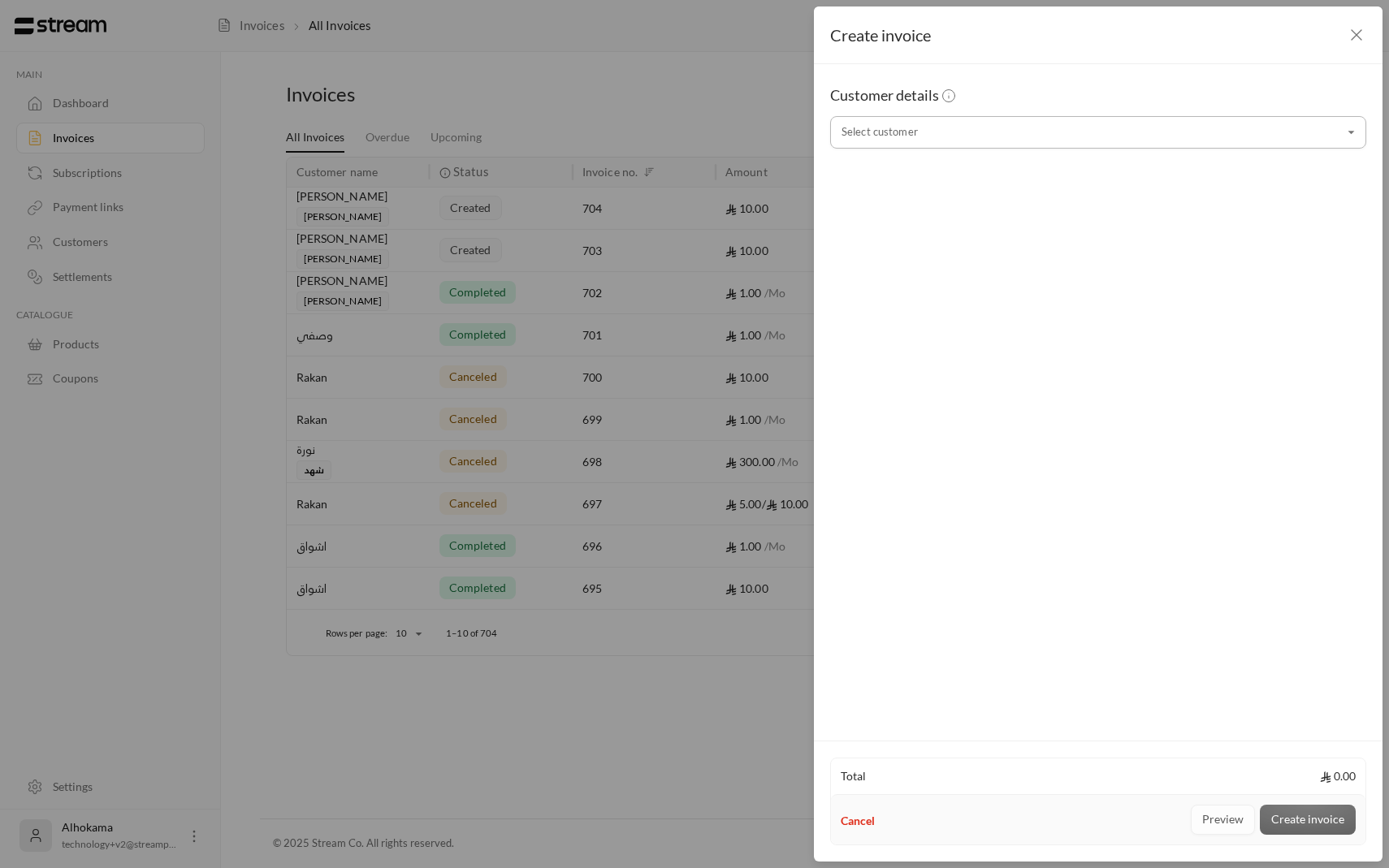
click at [946, 139] on input "Select customer" at bounding box center [1097, 133] width 536 height 29
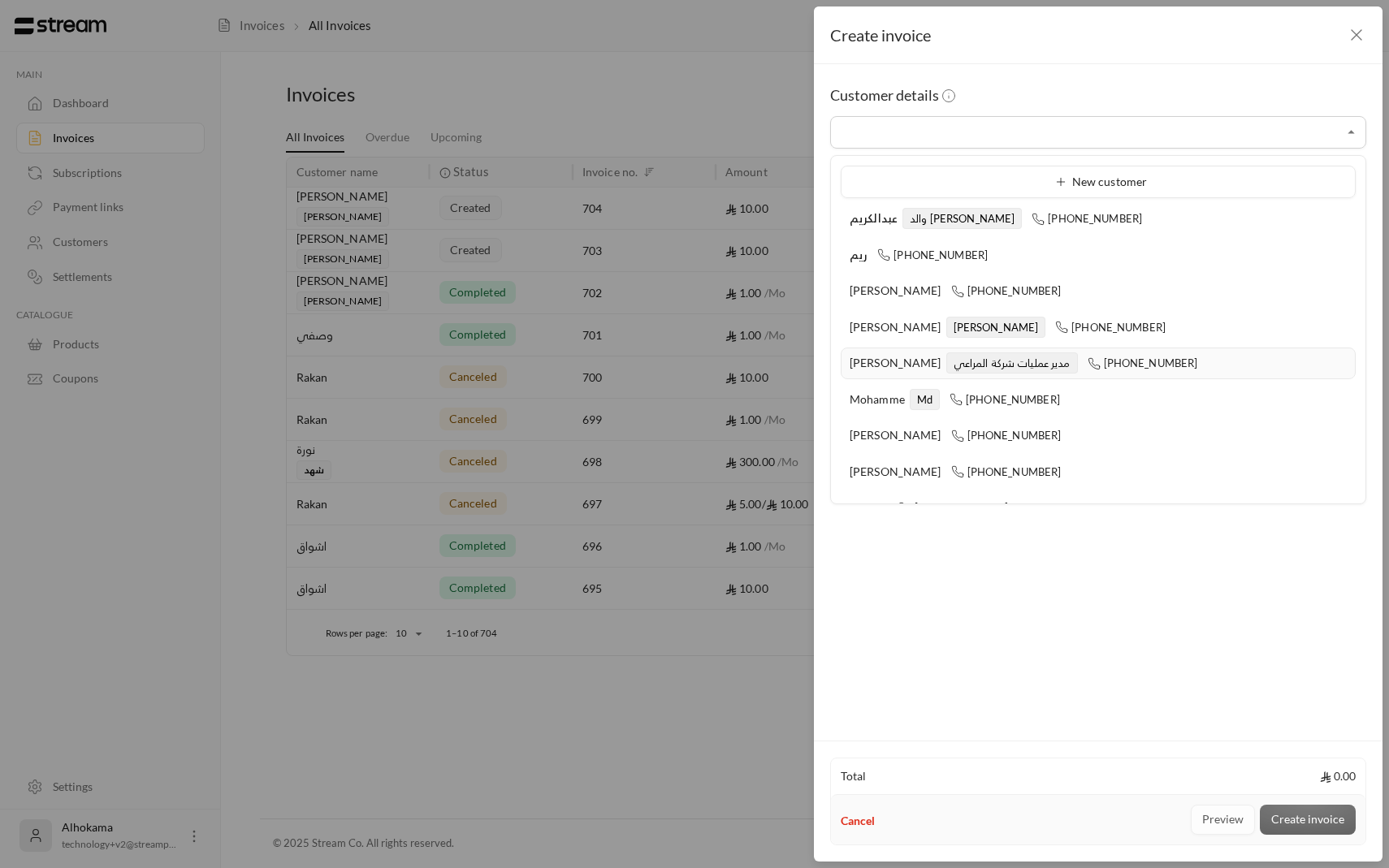
click at [919, 350] on li "[PERSON_NAME] مدير عمليات شركة المراعي [PHONE_NUMBER]" at bounding box center [1098, 363] width 515 height 32
type input "**********"
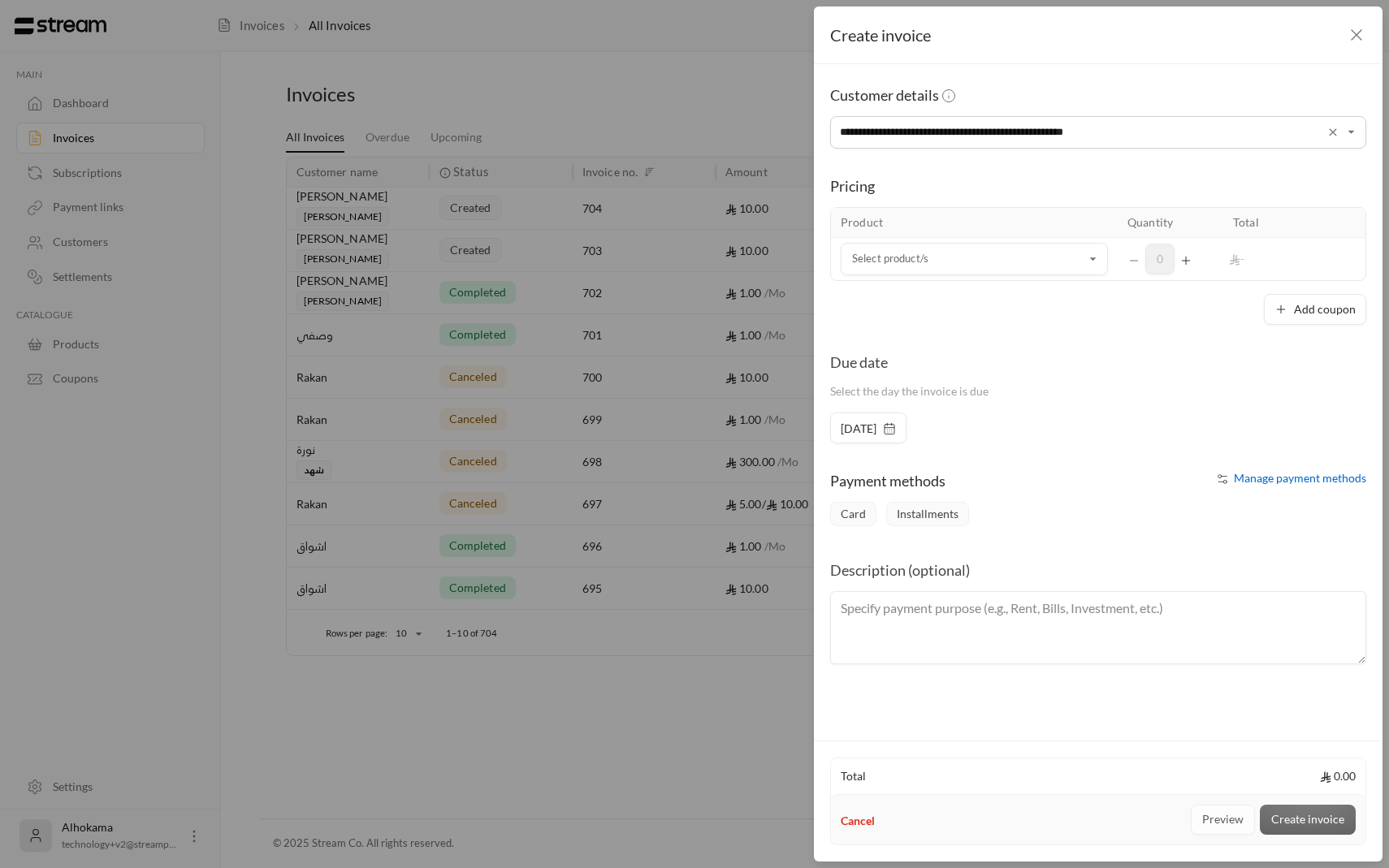
click at [1275, 482] on span "Manage payment methods" at bounding box center [1300, 478] width 133 height 14
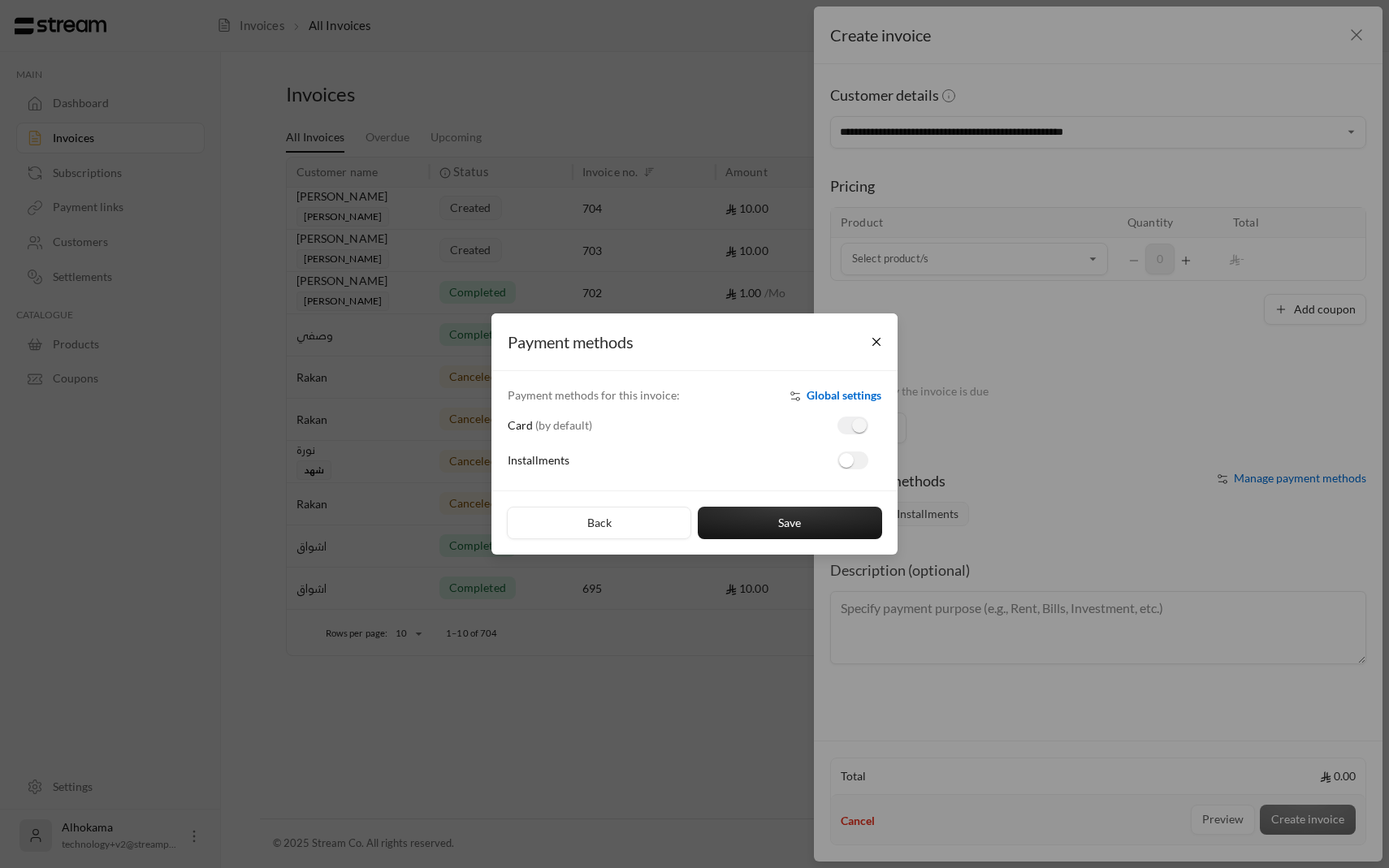
click at [843, 404] on div "Card ( by default )" at bounding box center [694, 421] width 390 height 35
click at [843, 398] on span "Global settings" at bounding box center [843, 395] width 74 height 14
